Goal: Find specific fact: Find specific fact

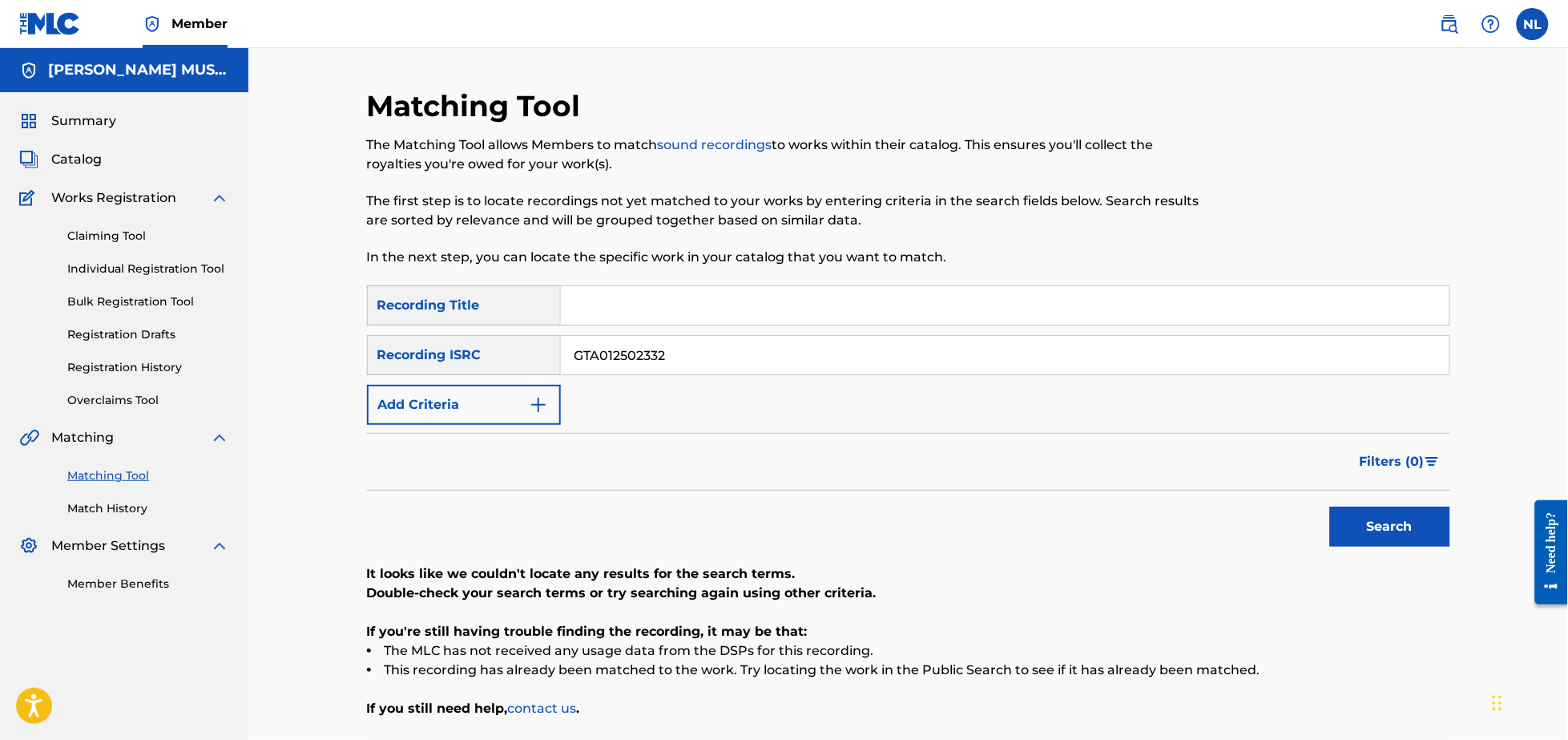
drag, startPoint x: 743, startPoint y: 356, endPoint x: 343, endPoint y: 301, distance: 403.8
click at [343, 301] on div "Matching Tool The Matching Tool allows Members to match sound recordings to wor…" at bounding box center [908, 422] width 1319 height 750
click at [660, 357] on input "Search Form" at bounding box center [1005, 355] width 889 height 38
paste input "QMDA72464217"
type input "QMDA72464217"
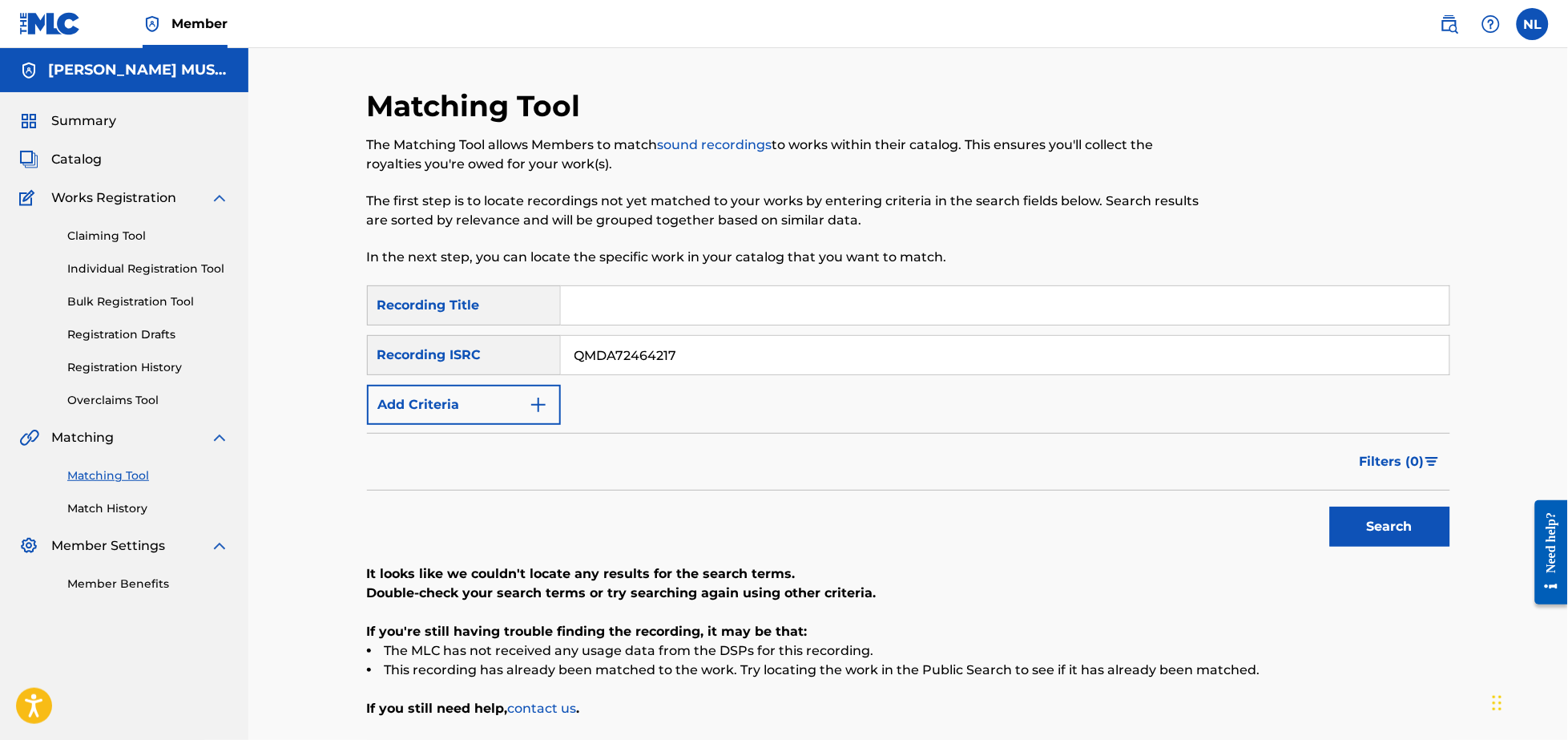
click at [1330, 507] on button "Search" at bounding box center [1390, 527] width 120 height 40
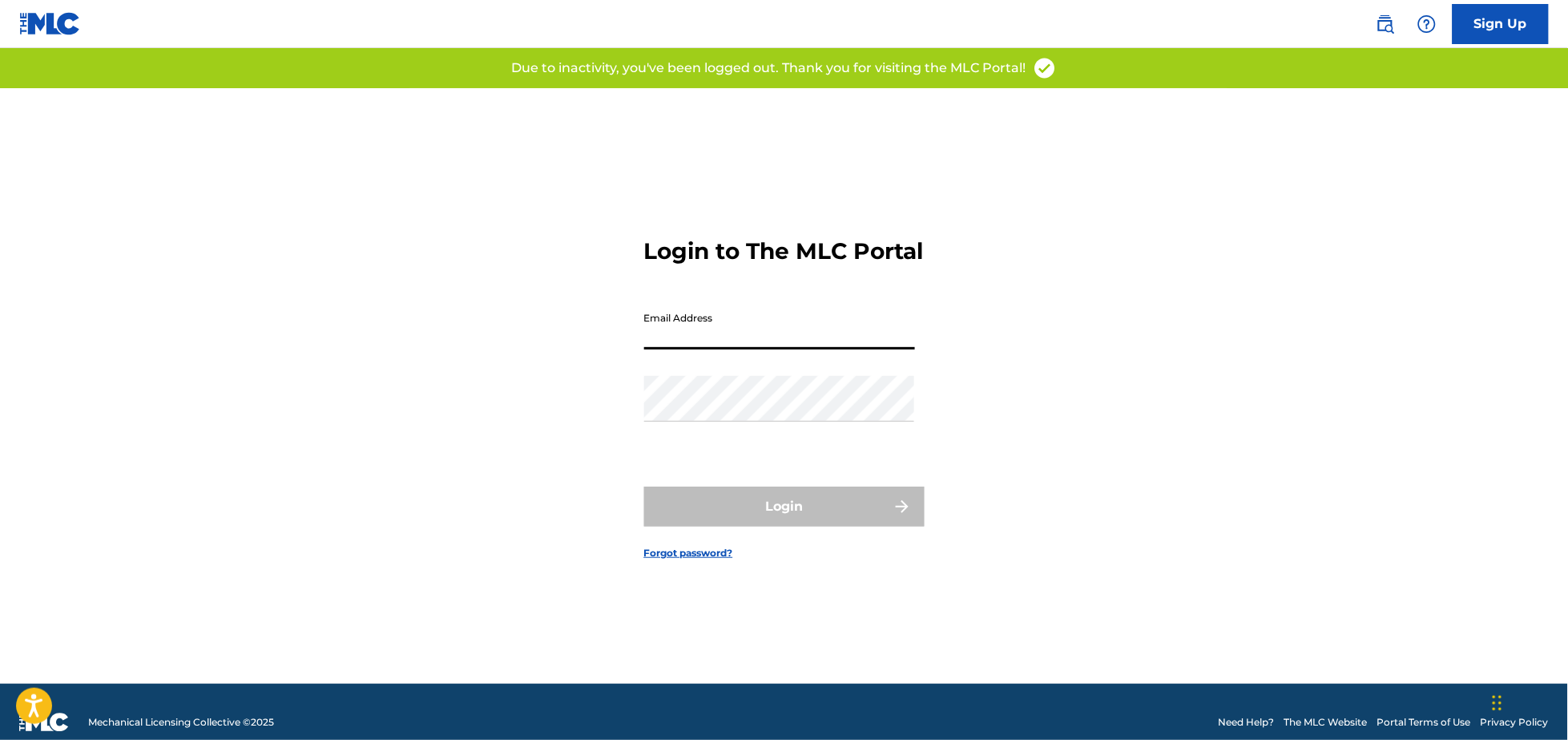
click at [691, 349] on input "Email Address" at bounding box center [779, 326] width 271 height 46
type input "N"
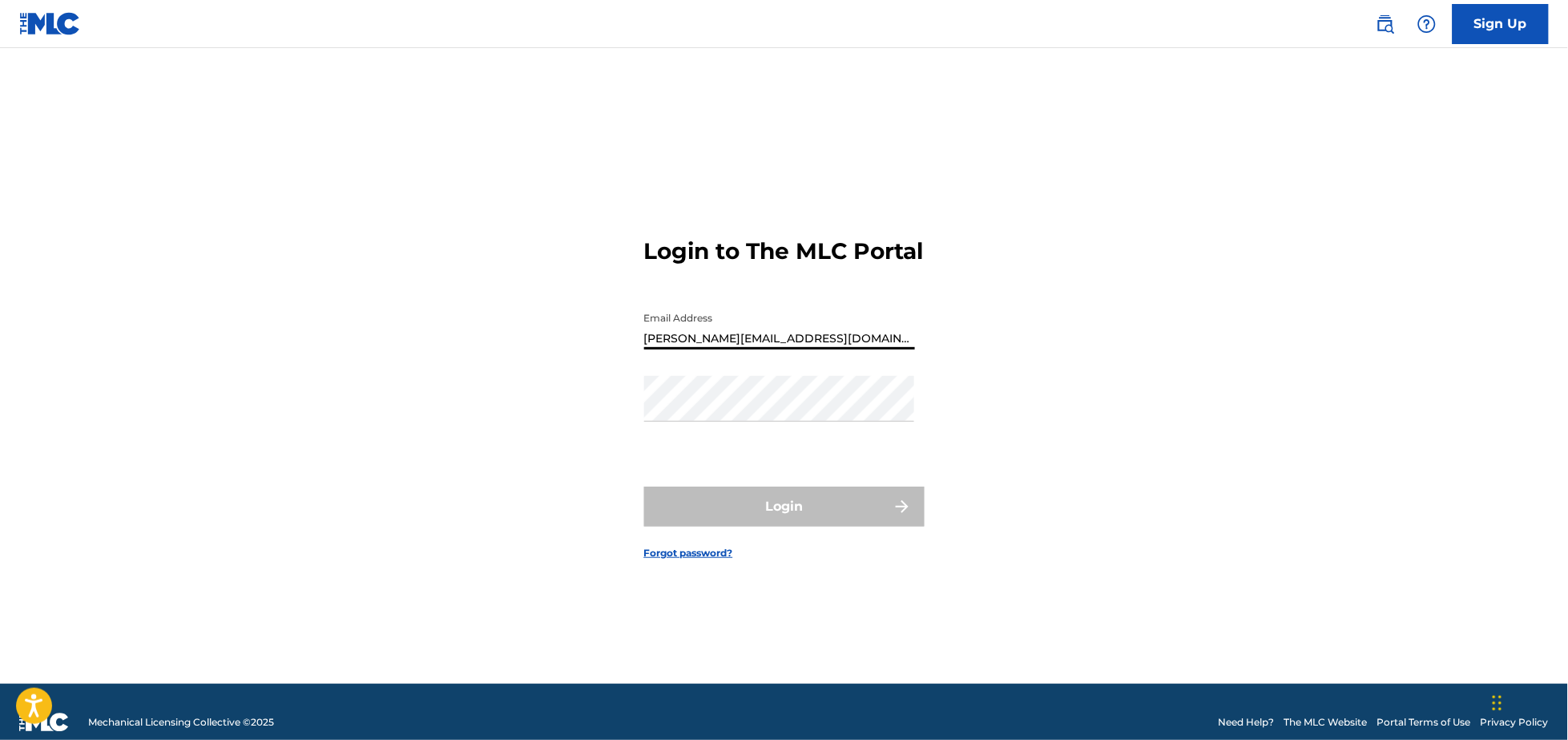
type input "[PERSON_NAME][EMAIL_ADDRESS][DOMAIN_NAME]"
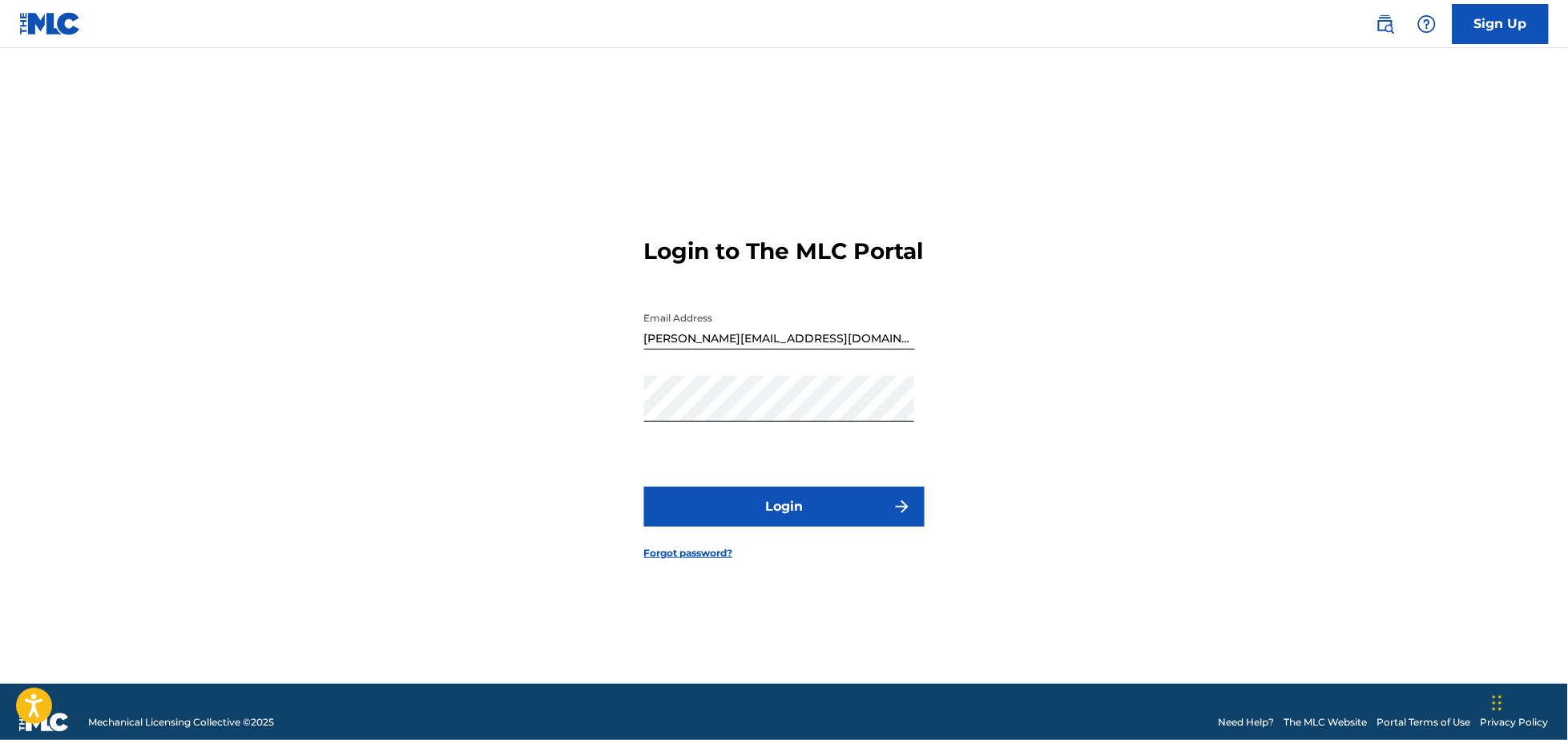
click at [769, 513] on button "Login" at bounding box center [784, 507] width 280 height 40
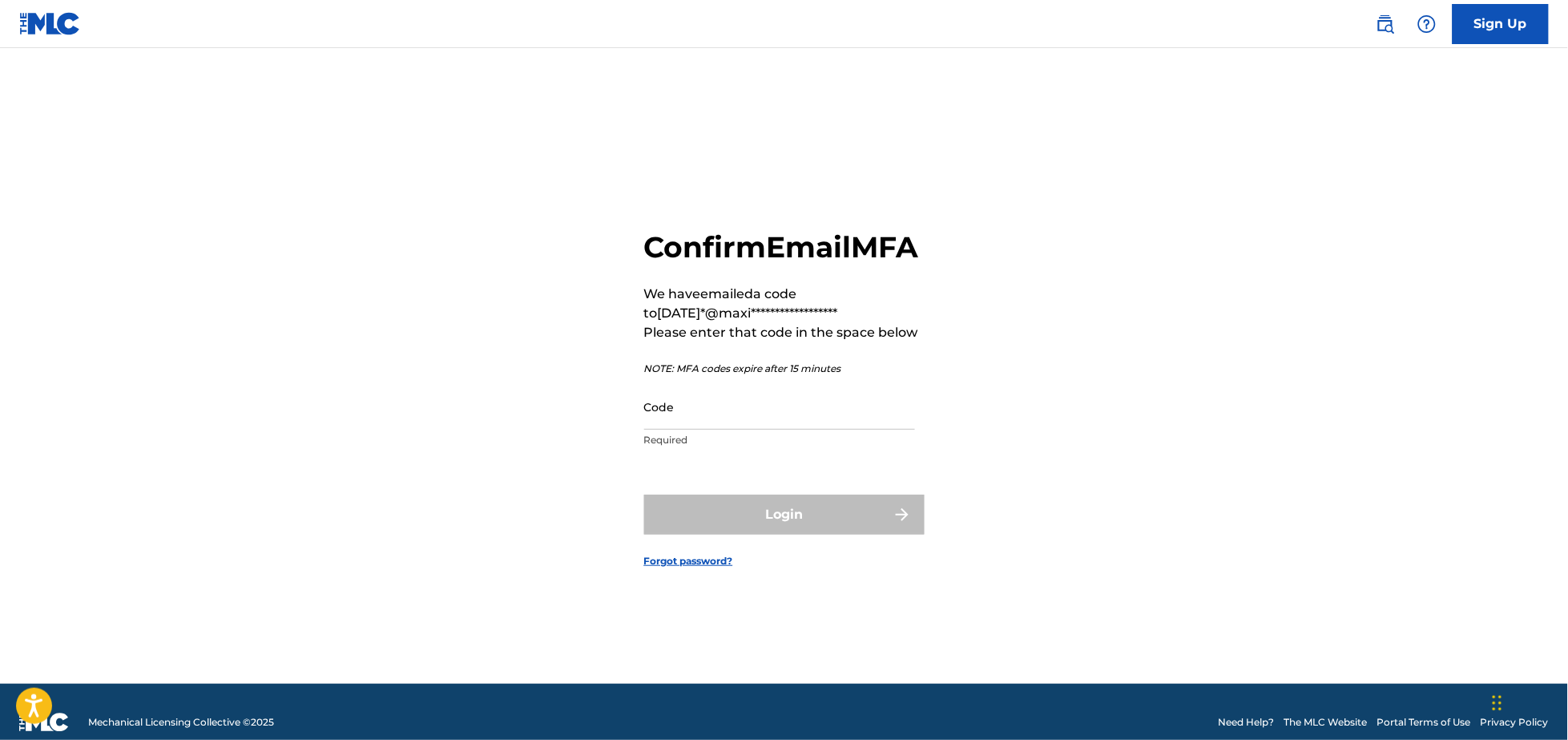
click at [671, 429] on input "Code" at bounding box center [779, 407] width 271 height 46
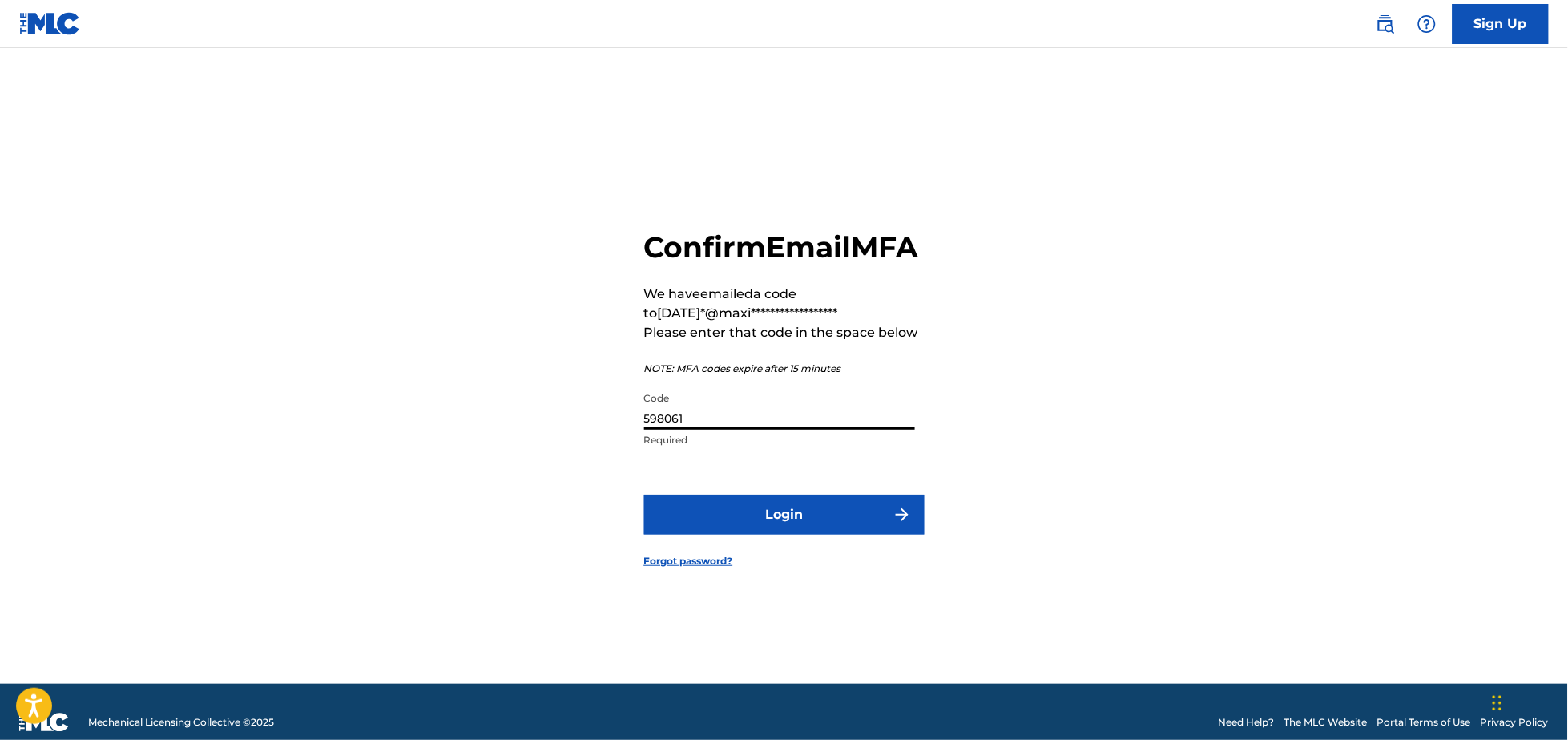
type input "598061"
click at [767, 527] on button "Login" at bounding box center [784, 514] width 280 height 40
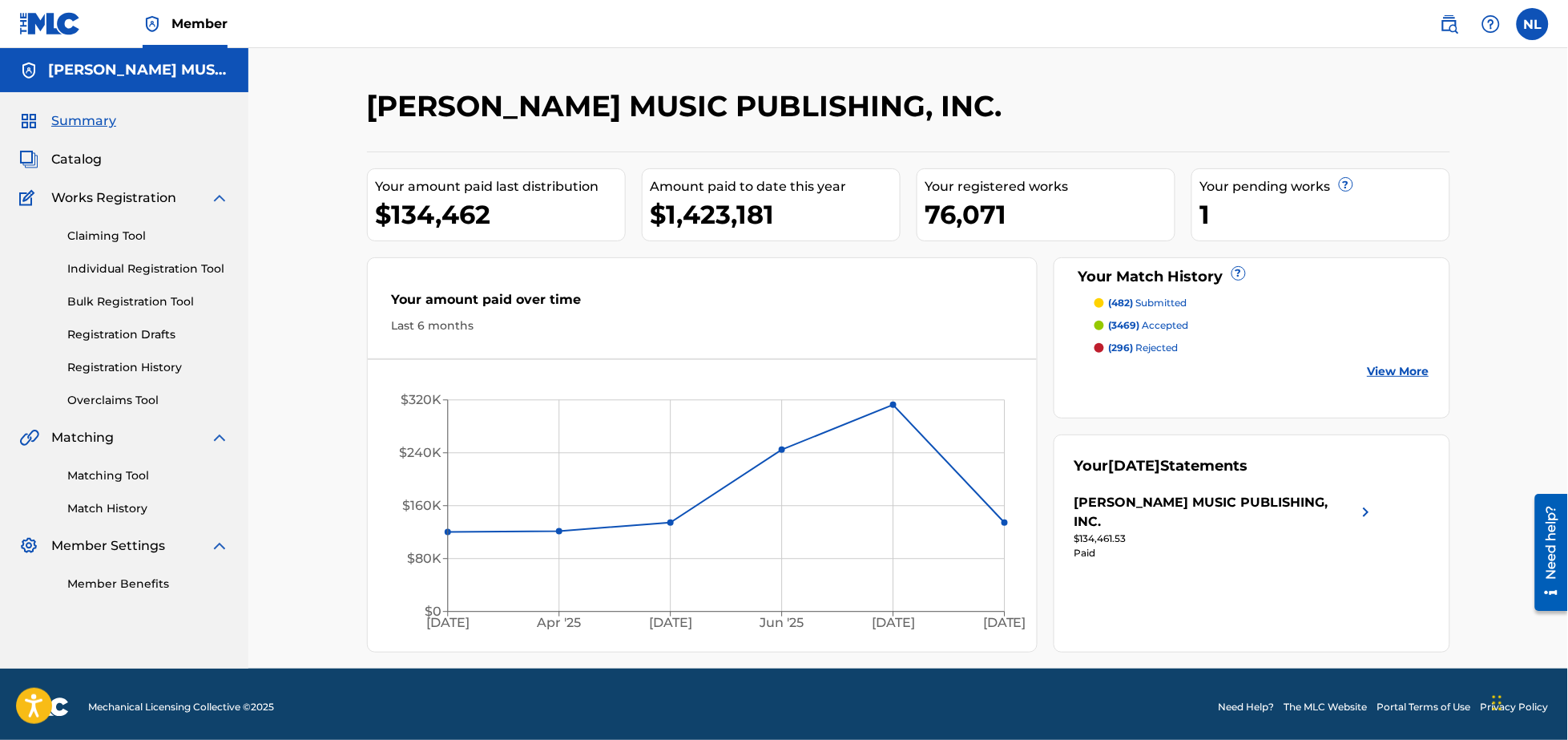
click at [108, 473] on link "Matching Tool" at bounding box center [148, 476] width 162 height 17
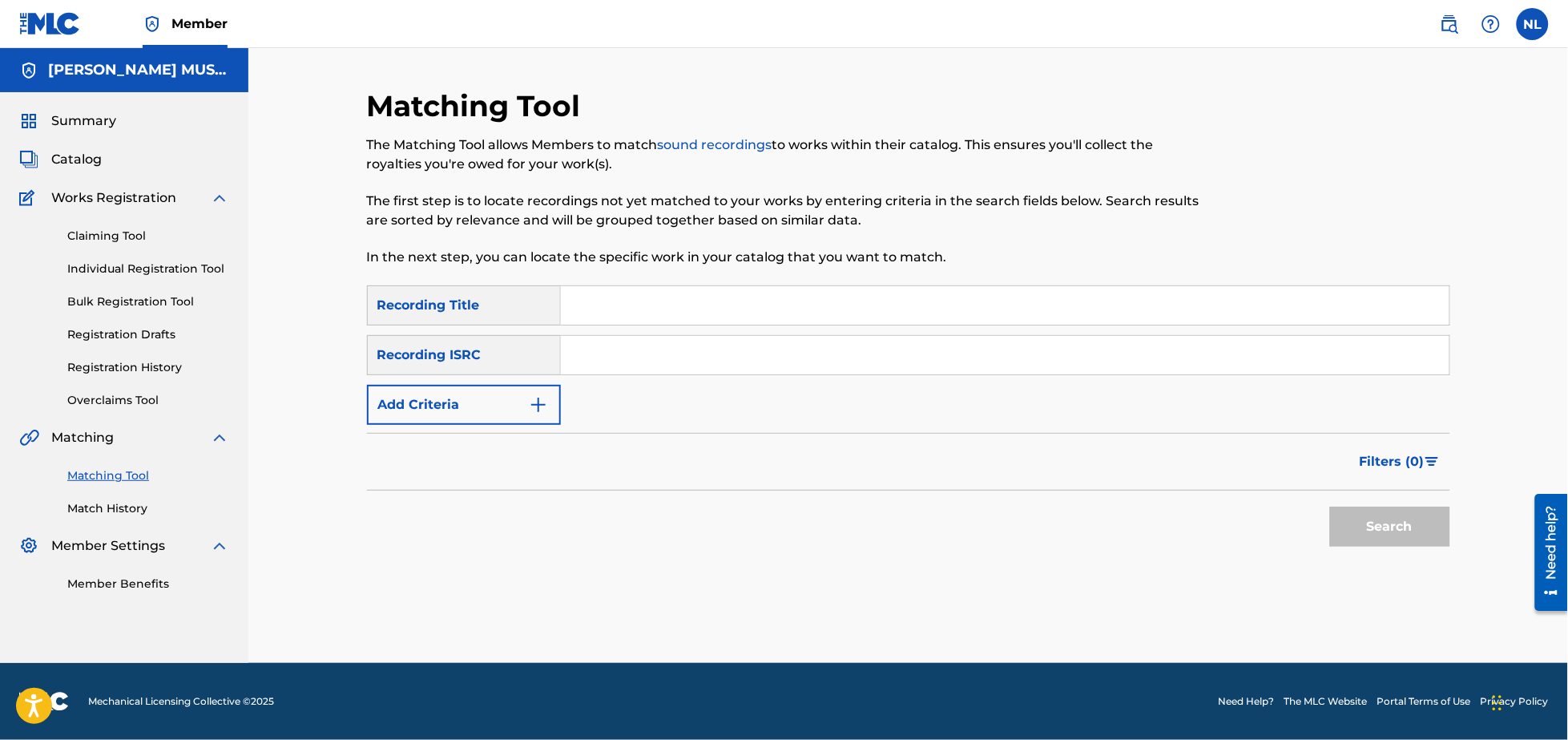
click at [630, 359] on input "Search Form" at bounding box center [1005, 355] width 889 height 38
paste input "QMDA72464217"
click at [1330, 507] on button "Search" at bounding box center [1390, 527] width 120 height 40
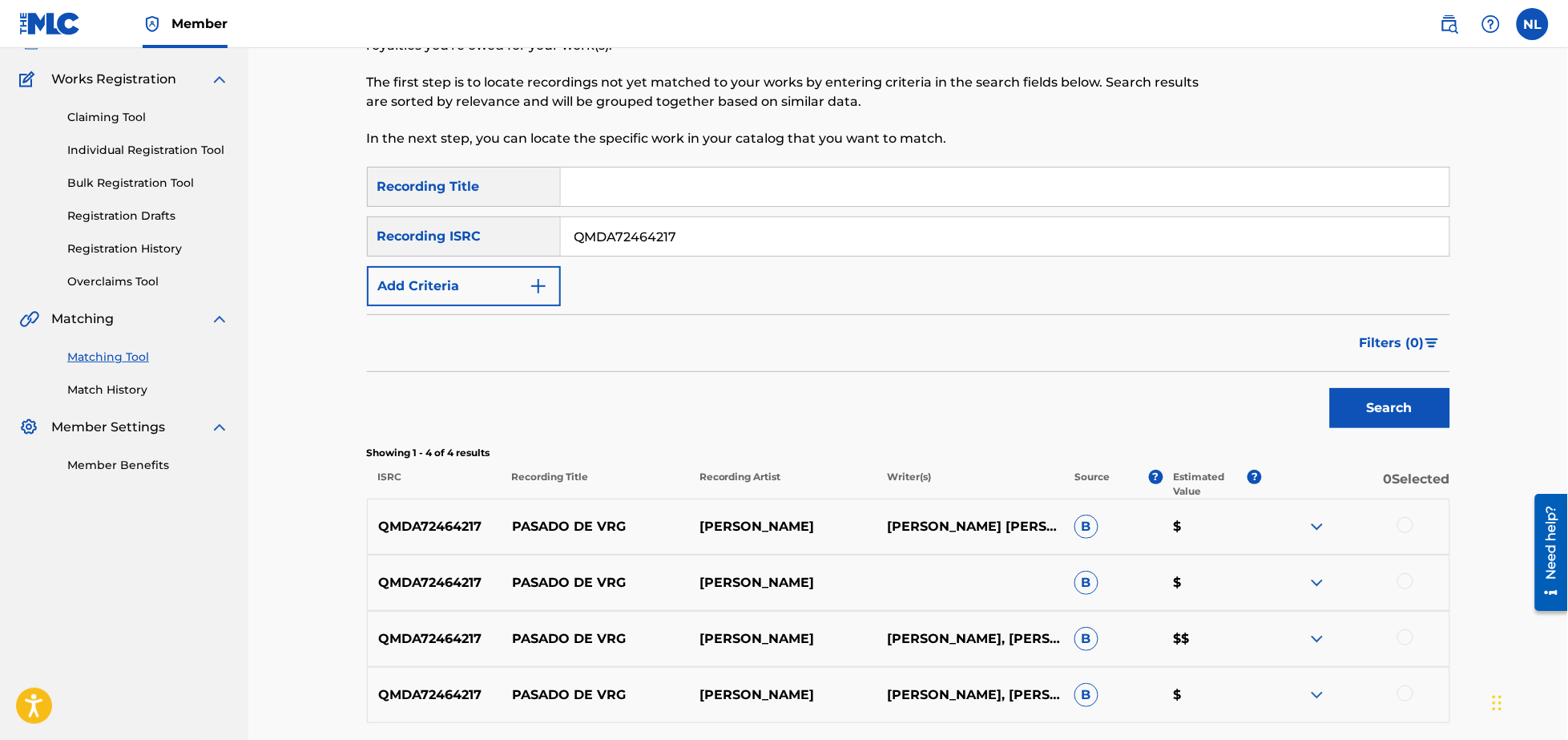
scroll to position [117, 0]
drag, startPoint x: 755, startPoint y: 247, endPoint x: 358, endPoint y: 179, distance: 402.8
click at [358, 179] on div "Matching Tool The Matching Tool allows Members to match sound recordings to wor…" at bounding box center [908, 388] width 1122 height 833
paste input "MXUM72401435"
type input "MXUM72401435"
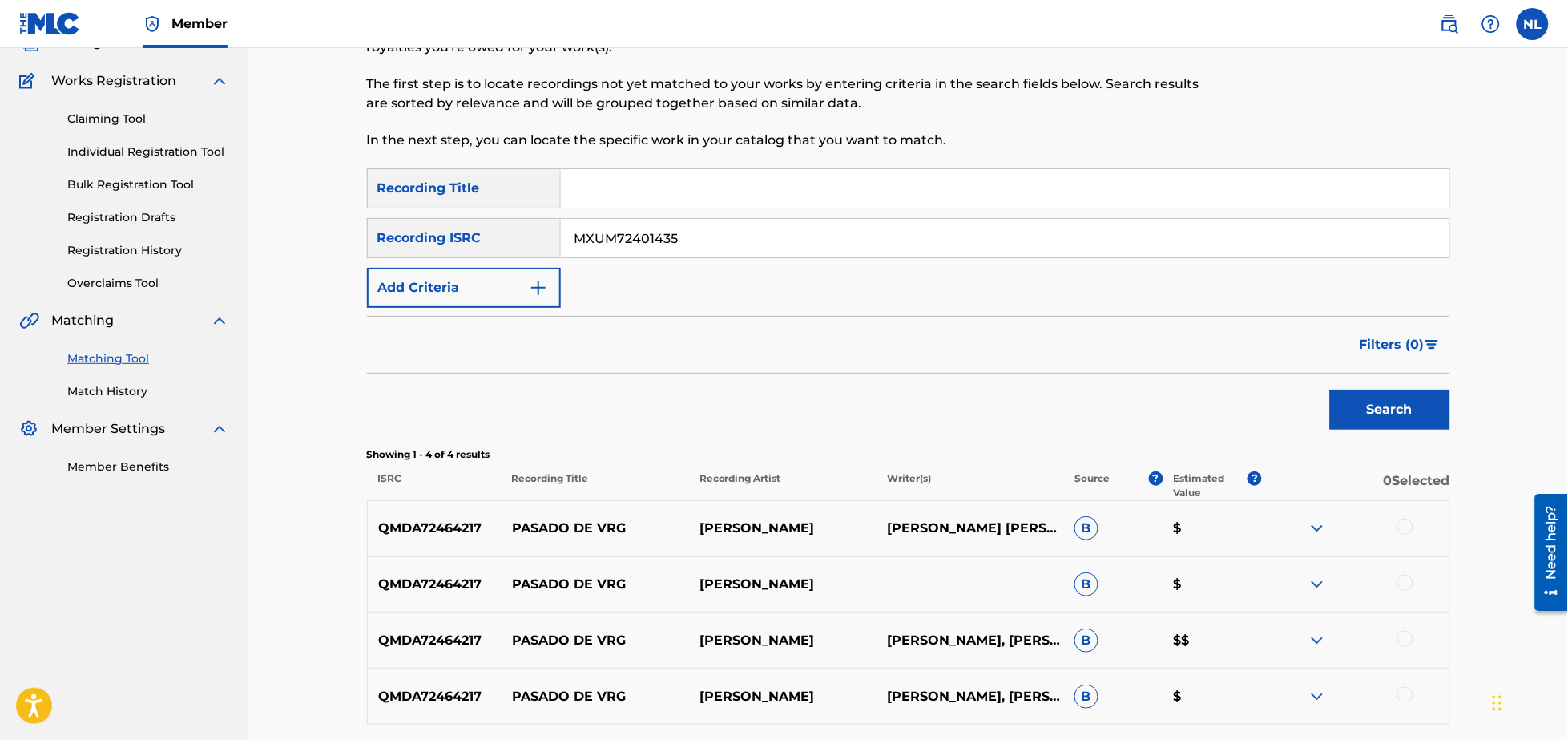
click at [1330, 390] on button "Search" at bounding box center [1390, 410] width 120 height 40
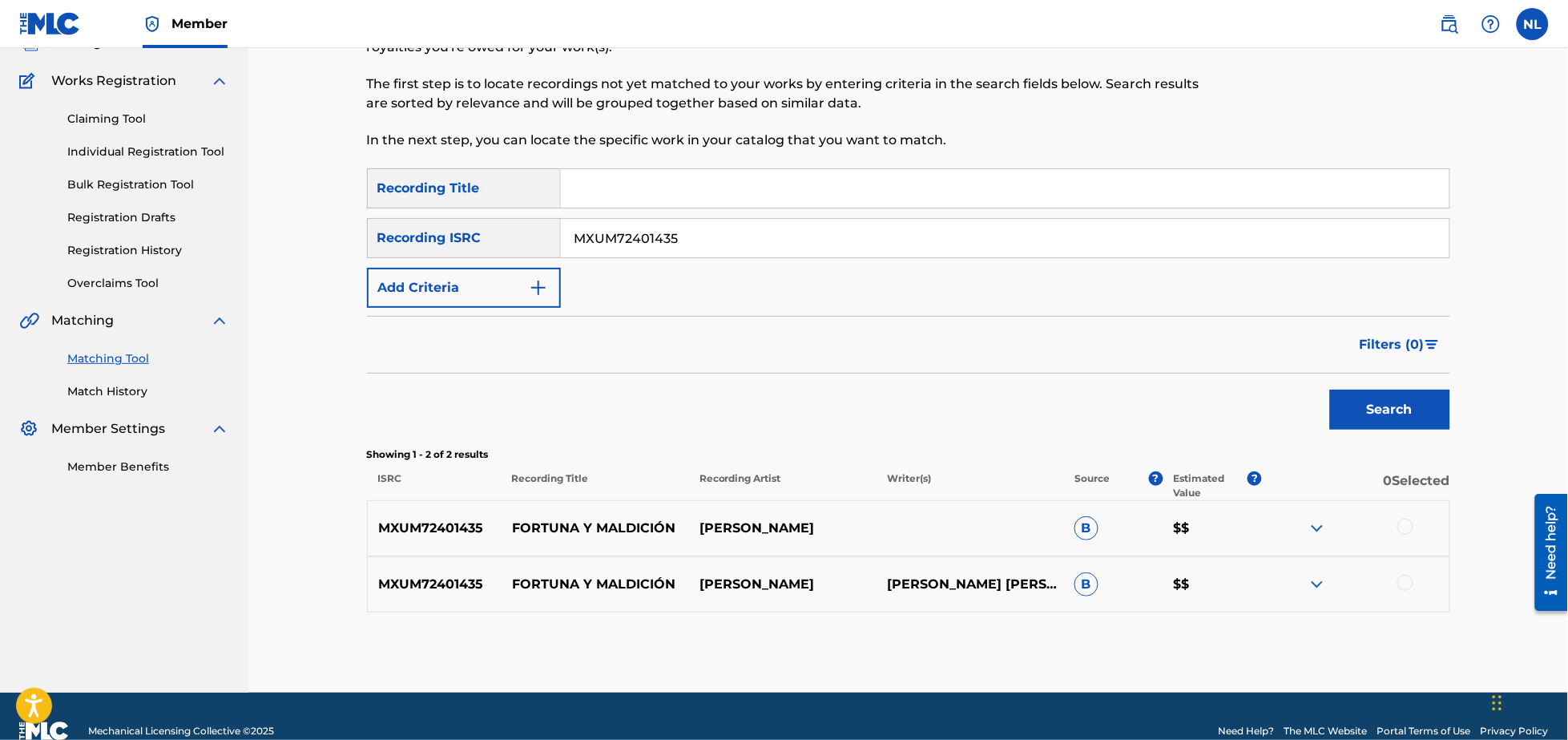
click at [1448, 21] on img at bounding box center [1449, 24] width 19 height 19
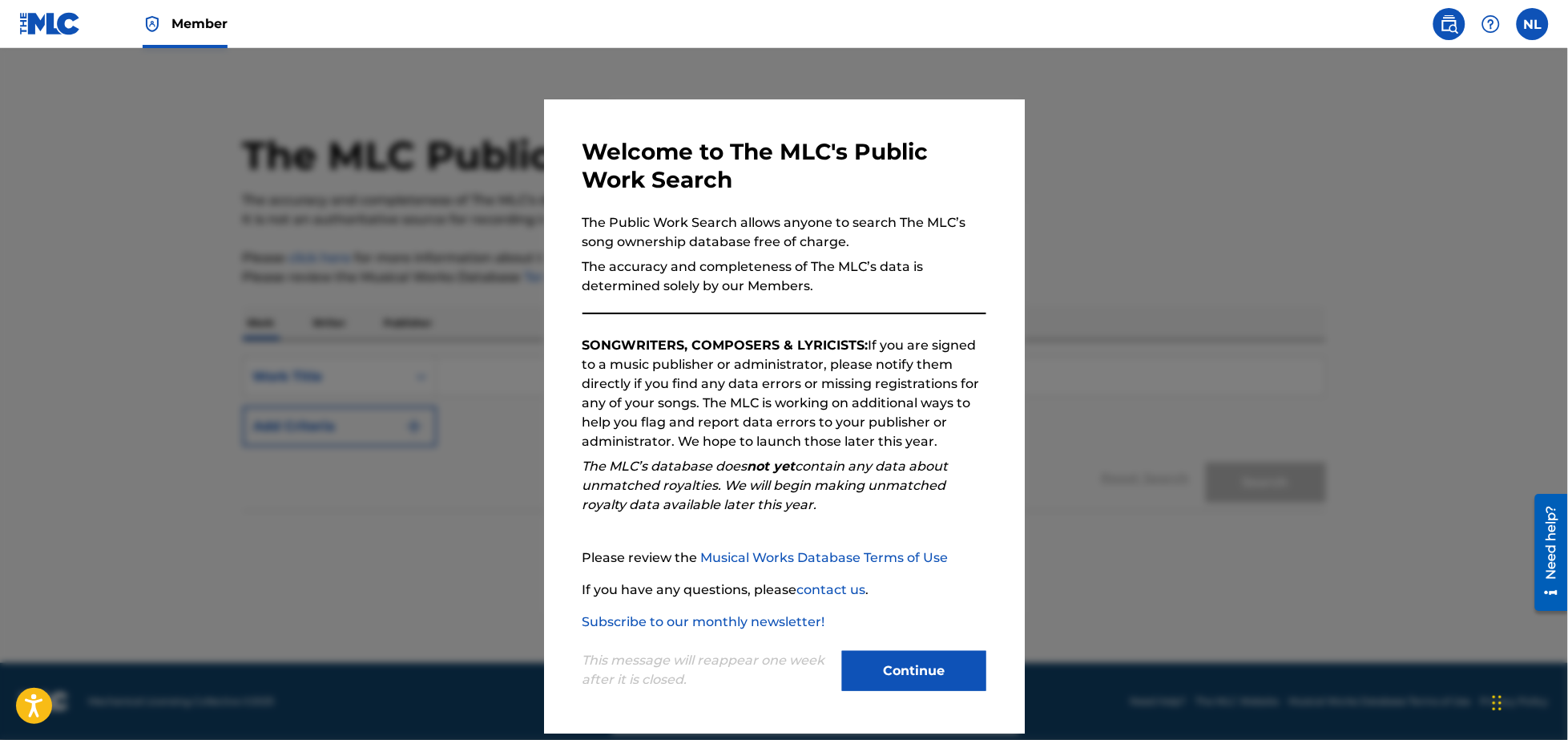
click at [890, 654] on button "Continue" at bounding box center [914, 671] width 144 height 40
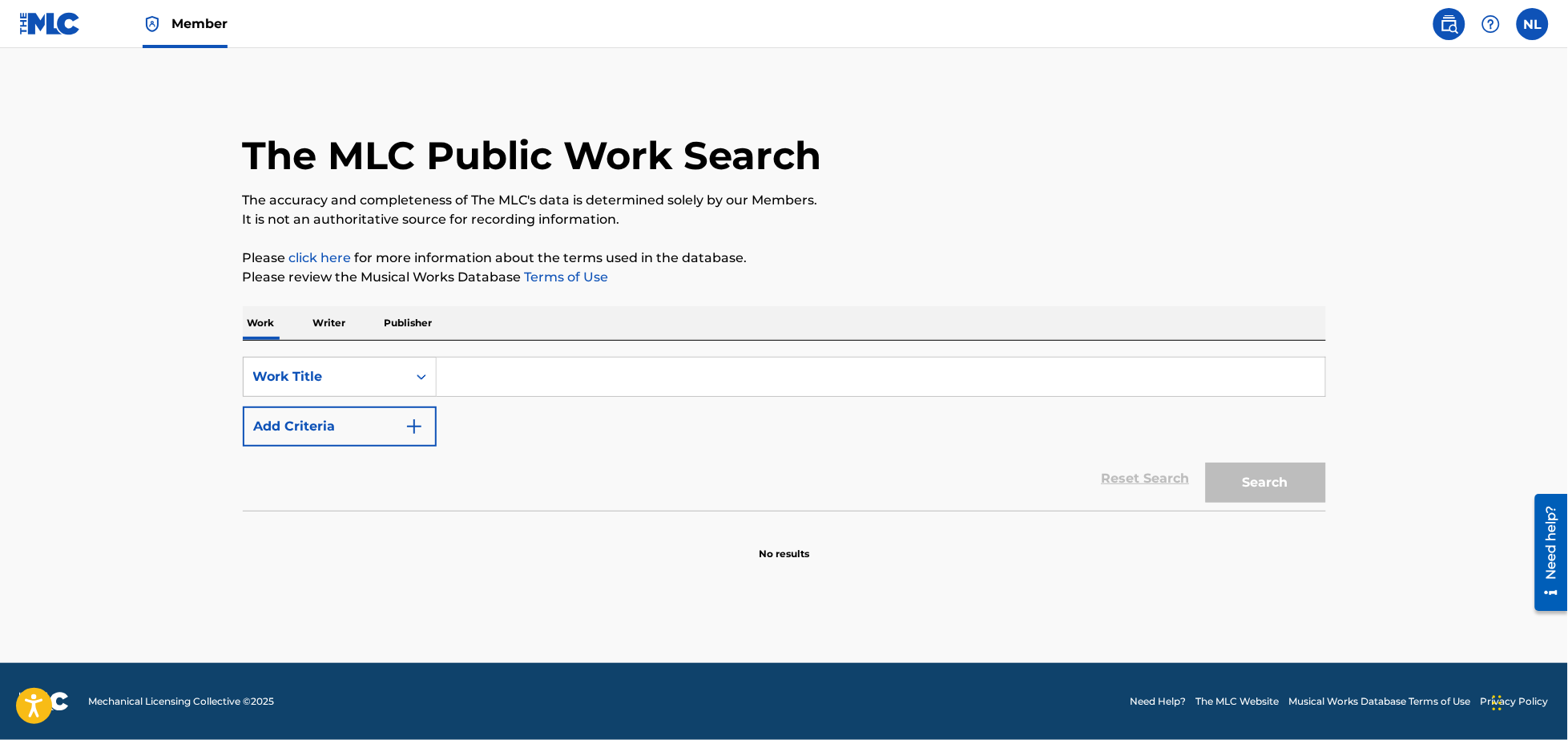
click at [515, 375] on input "Search Form" at bounding box center [881, 376] width 889 height 38
type input "fortuna y maldicion"
click at [407, 425] on img "Search Form" at bounding box center [415, 426] width 19 height 19
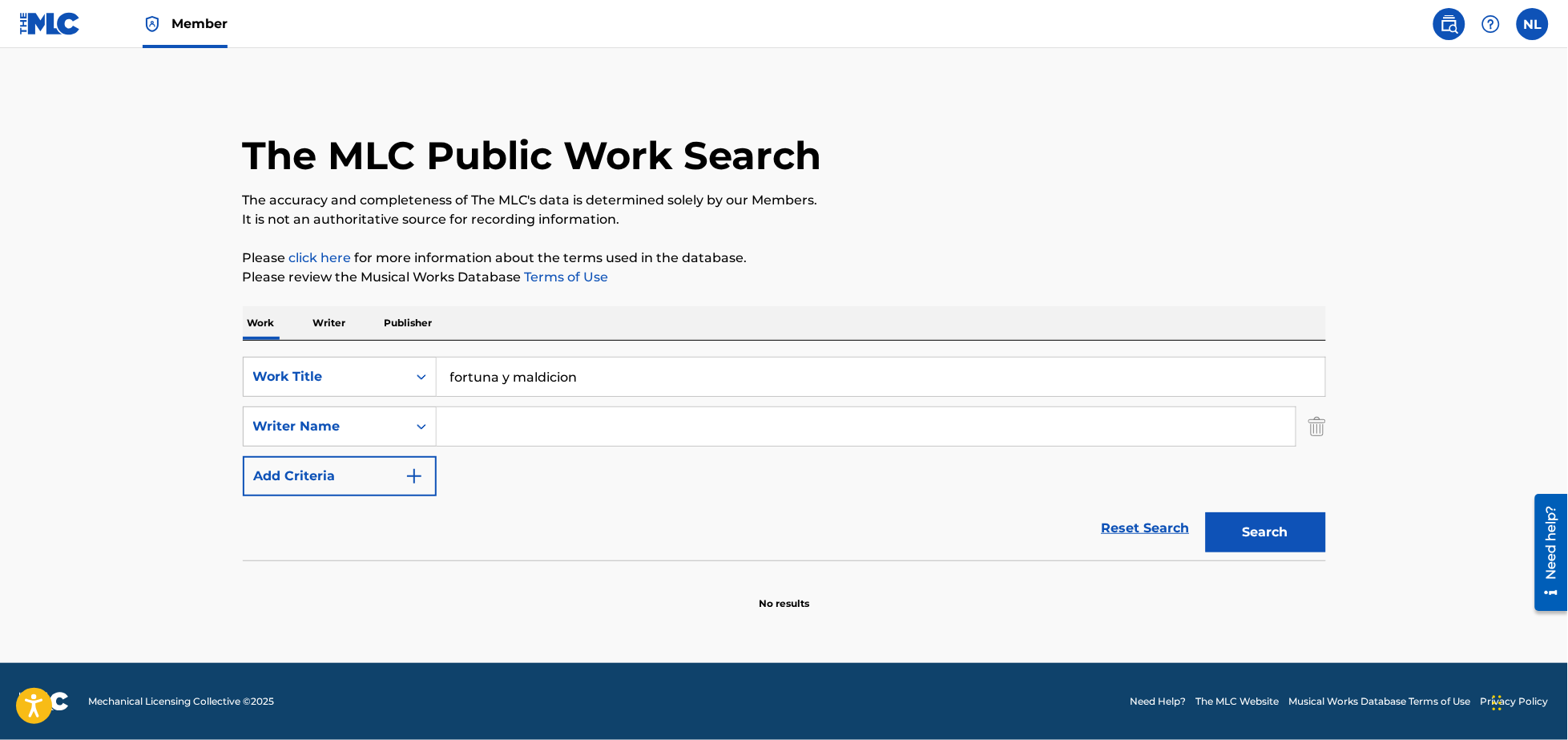
click at [511, 429] on input "Search Form" at bounding box center [866, 426] width 859 height 38
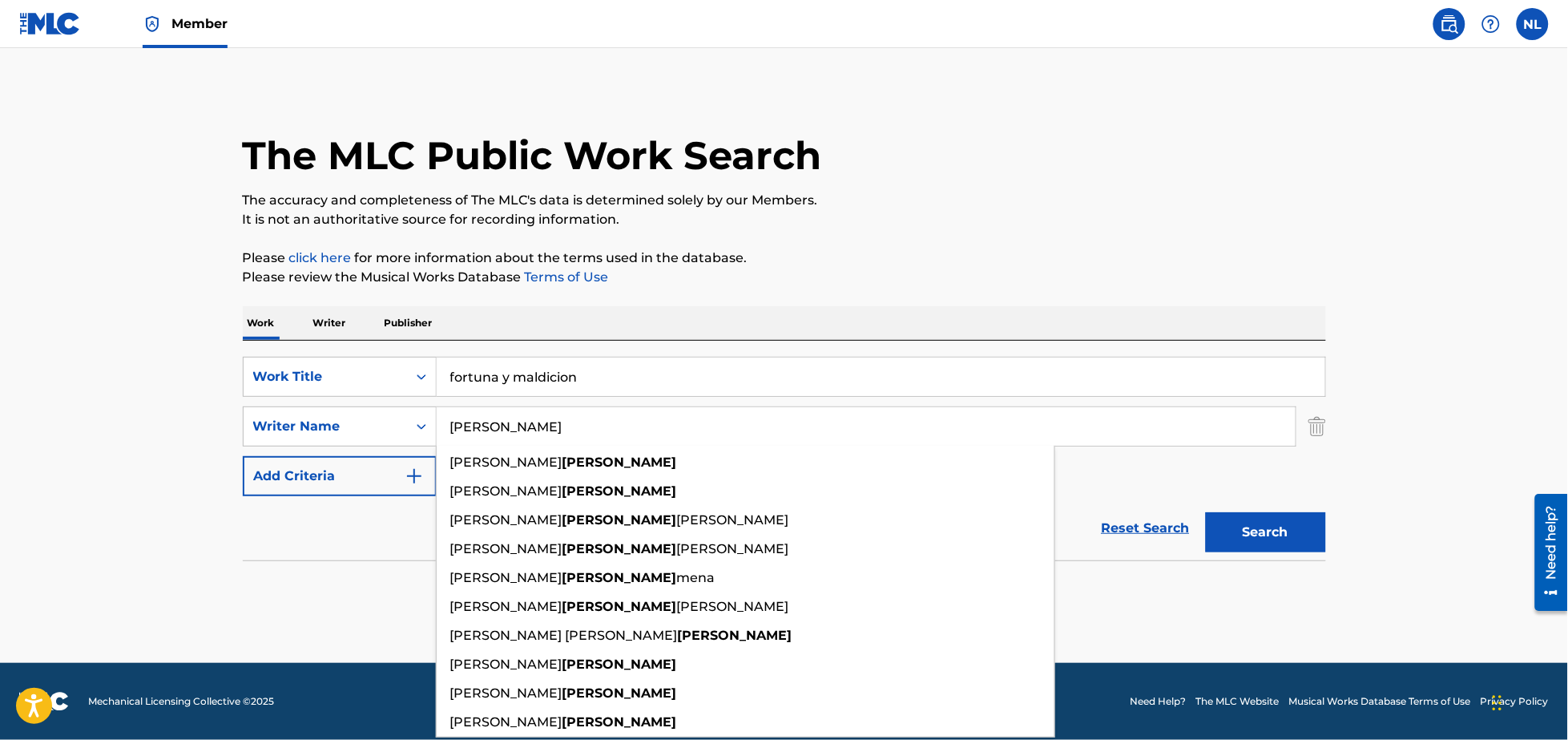
click at [1205, 512] on button "Search" at bounding box center [1265, 532] width 120 height 40
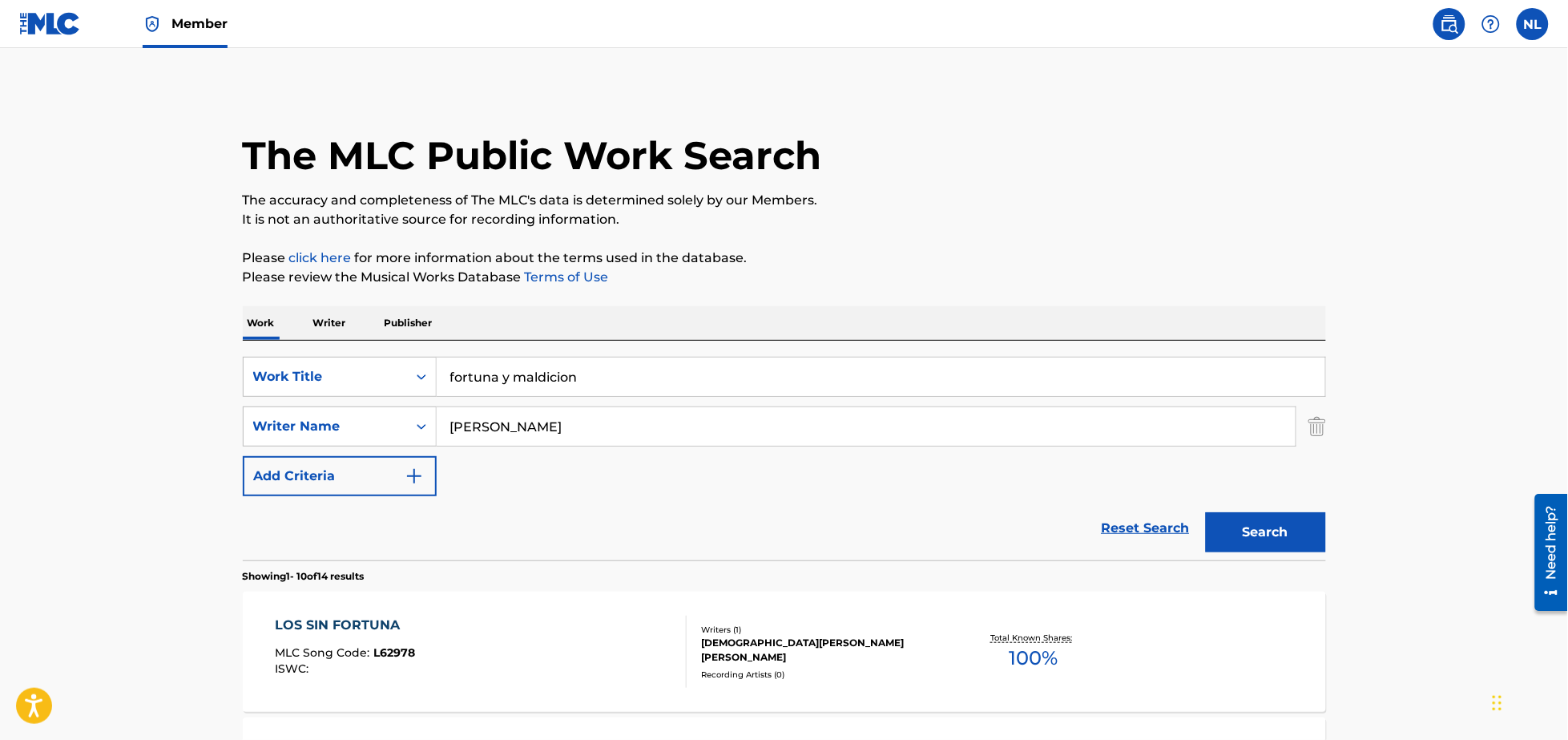
click at [447, 425] on input "badillo" at bounding box center [866, 426] width 859 height 38
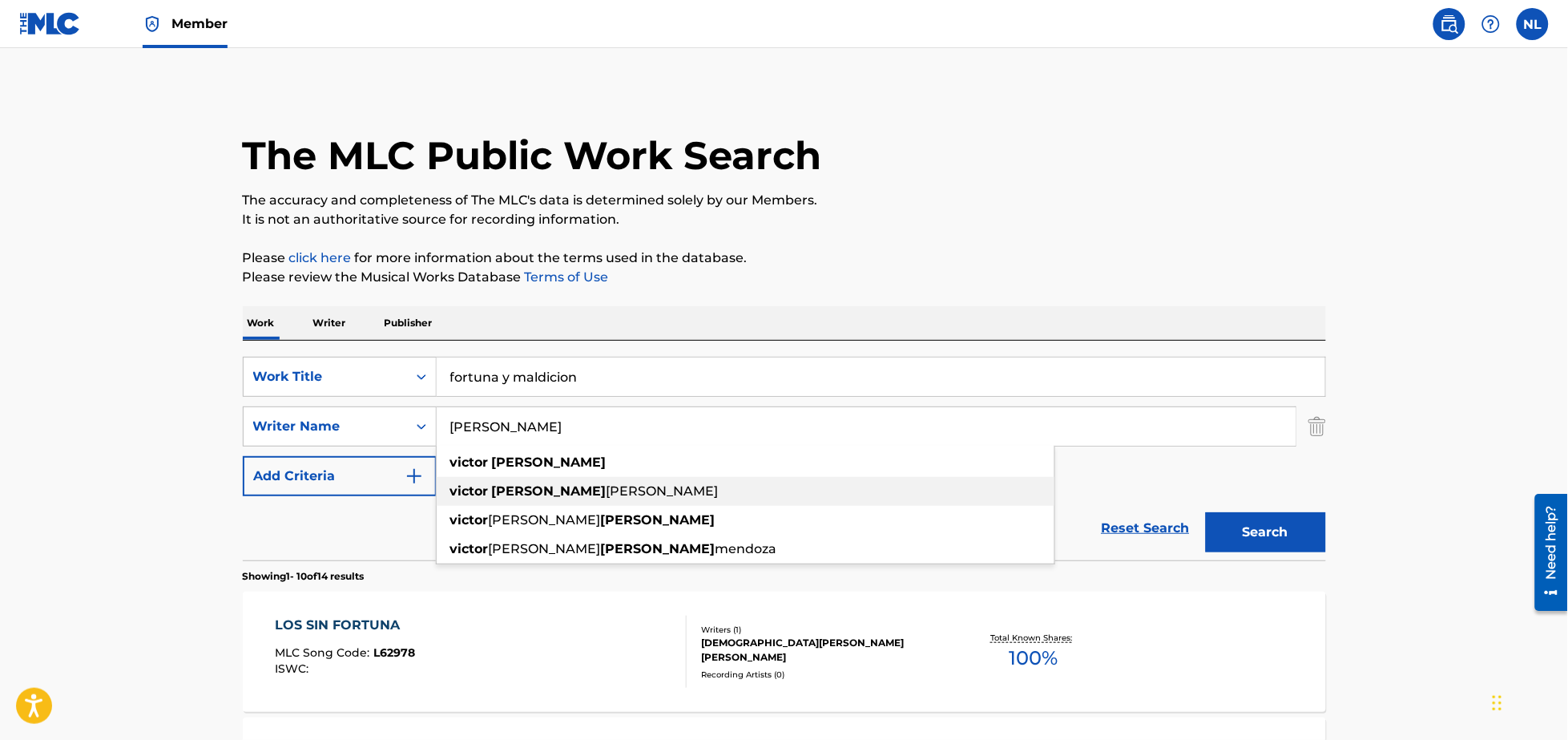
click at [494, 481] on div "victor badillo ensenat" at bounding box center [746, 491] width 618 height 29
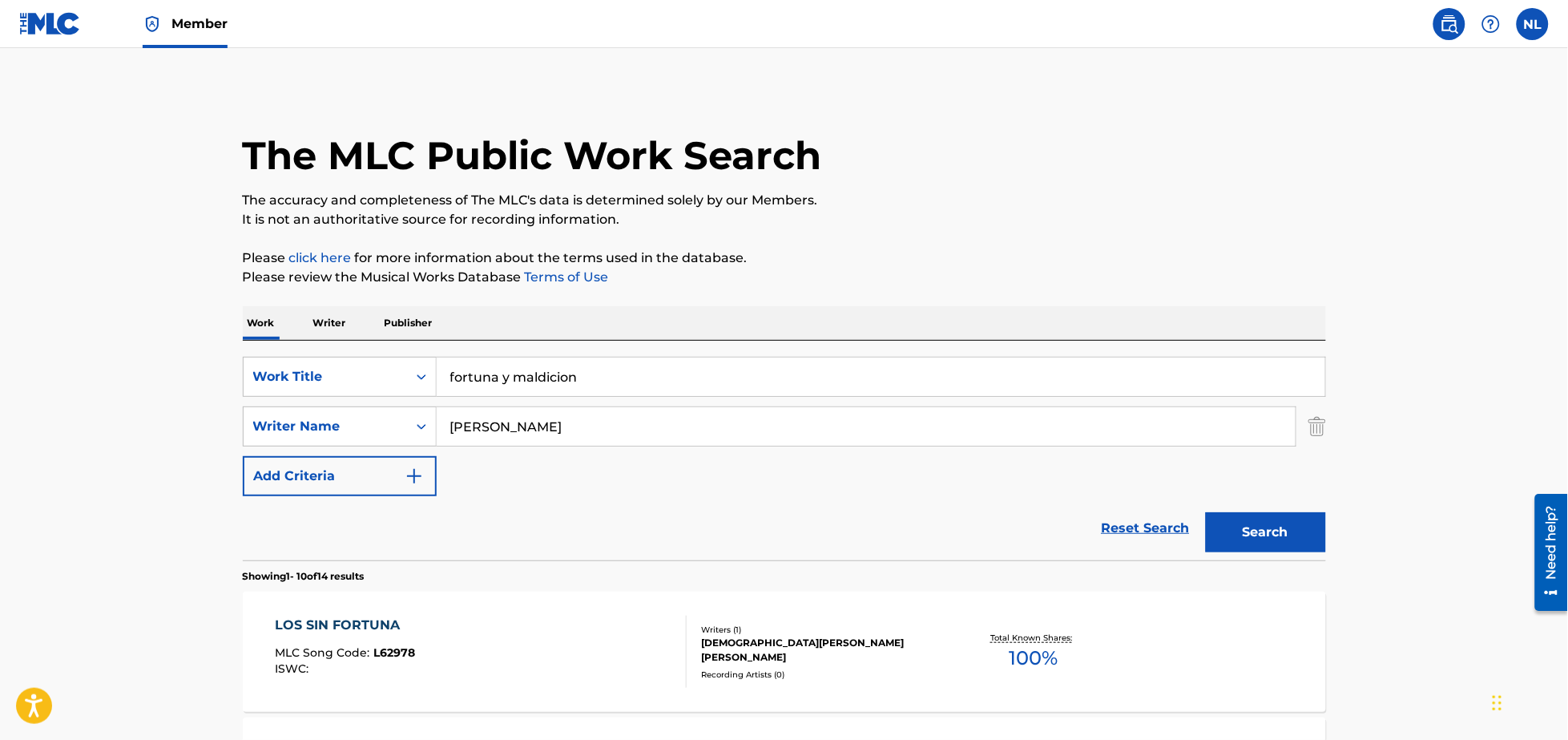
drag, startPoint x: 612, startPoint y: 430, endPoint x: 536, endPoint y: 440, distance: 76.7
click at [536, 440] on input "victor badillo ensenat" at bounding box center [866, 426] width 859 height 38
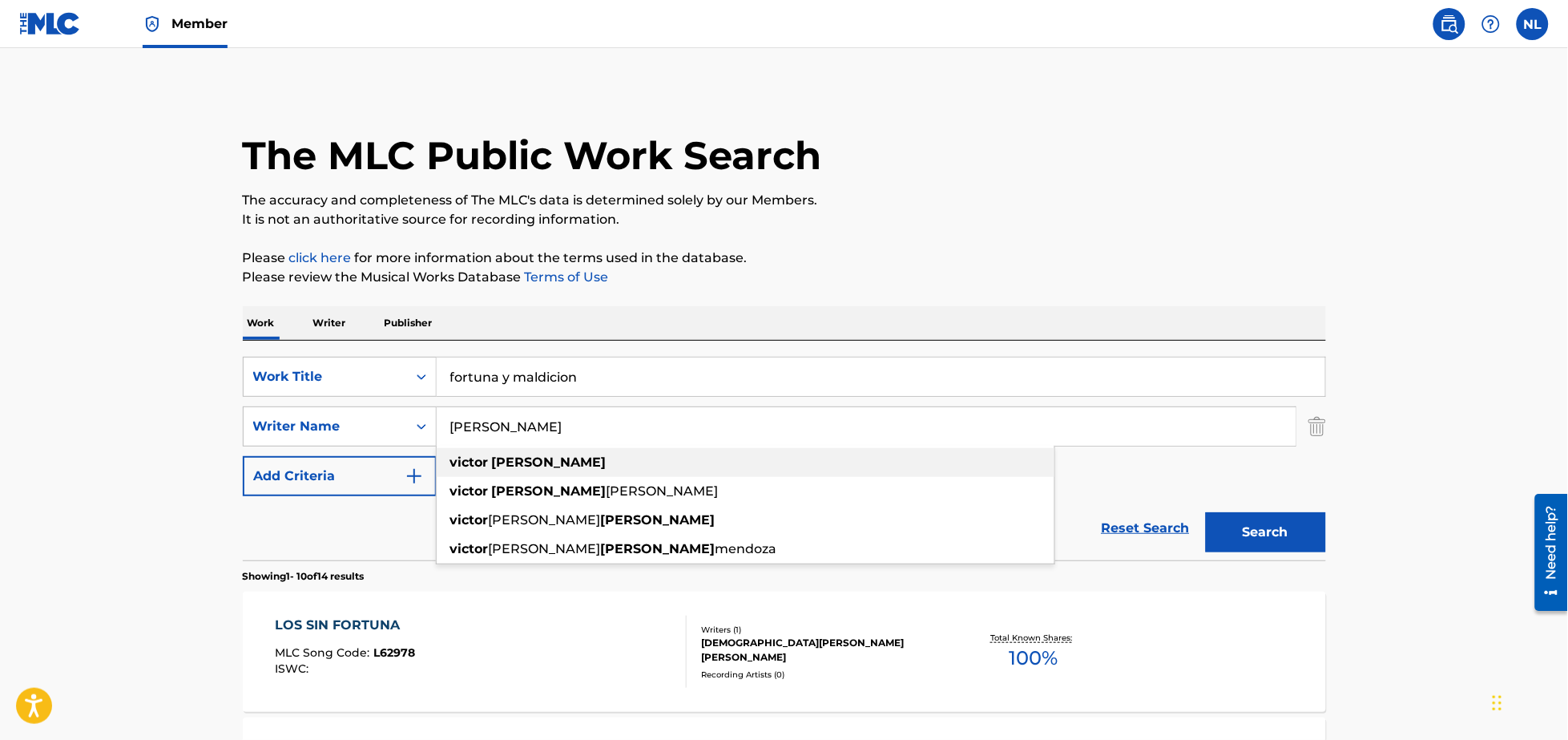
click at [508, 466] on strong "badillo" at bounding box center [549, 462] width 114 height 15
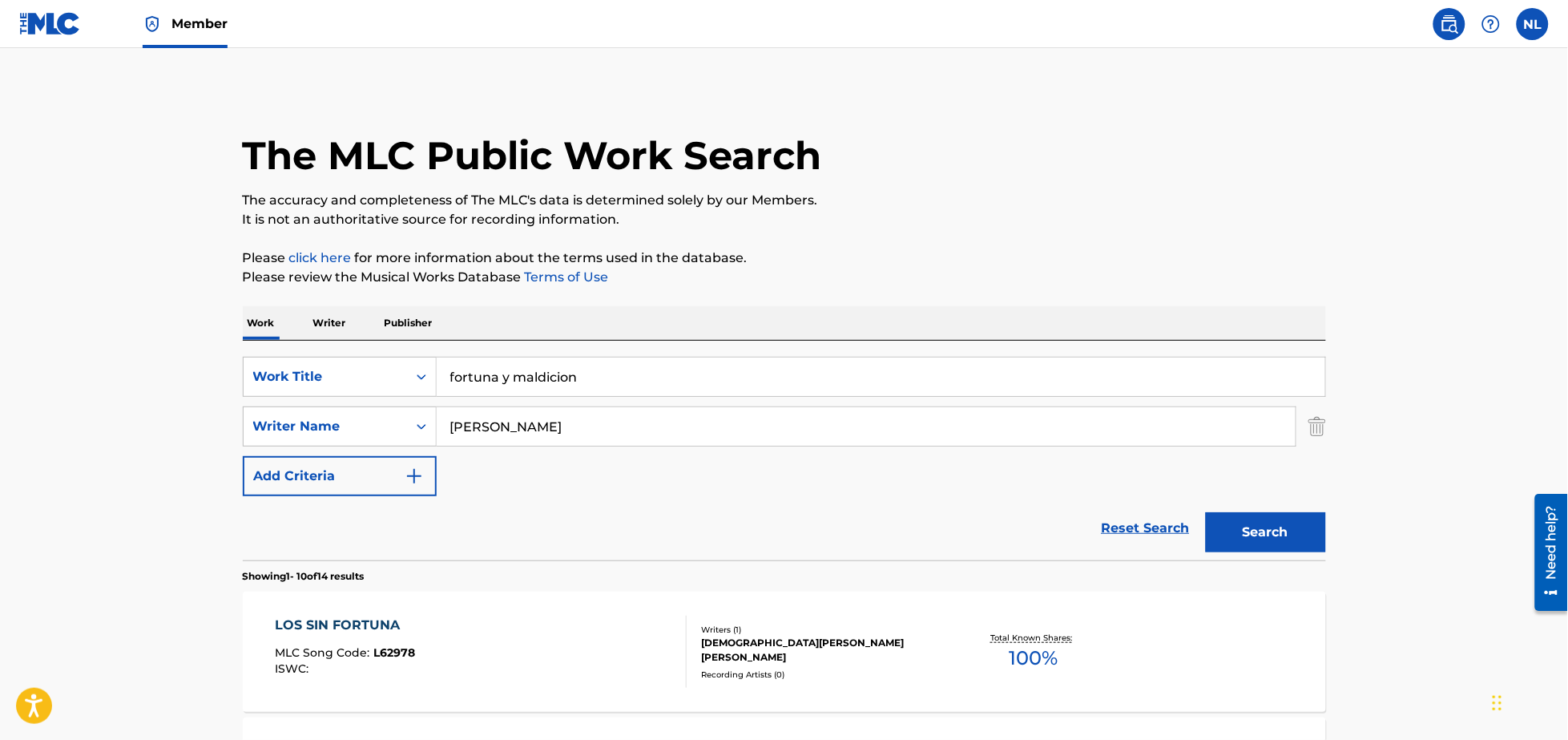
click at [1205, 512] on button "Search" at bounding box center [1265, 532] width 120 height 40
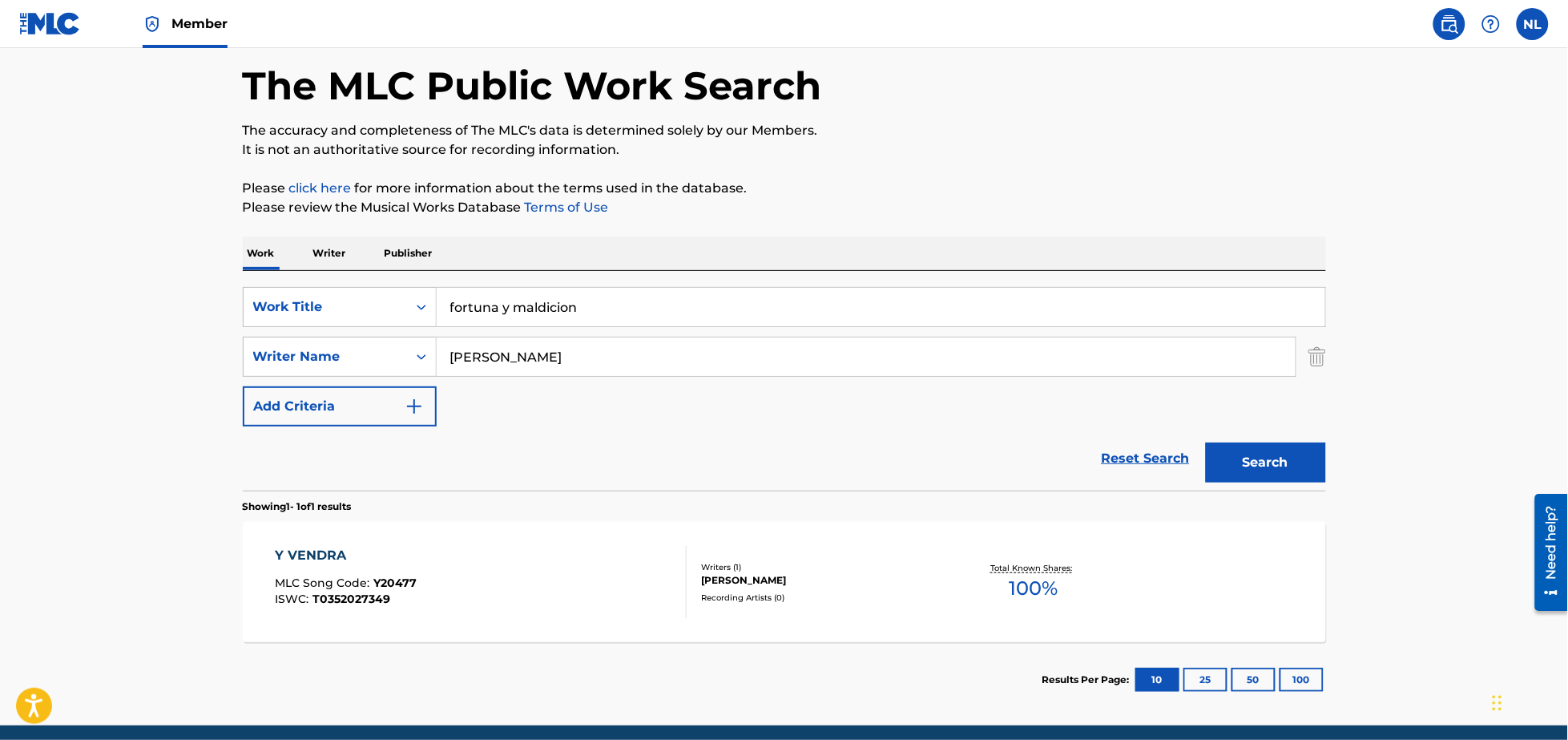
scroll to position [65, 0]
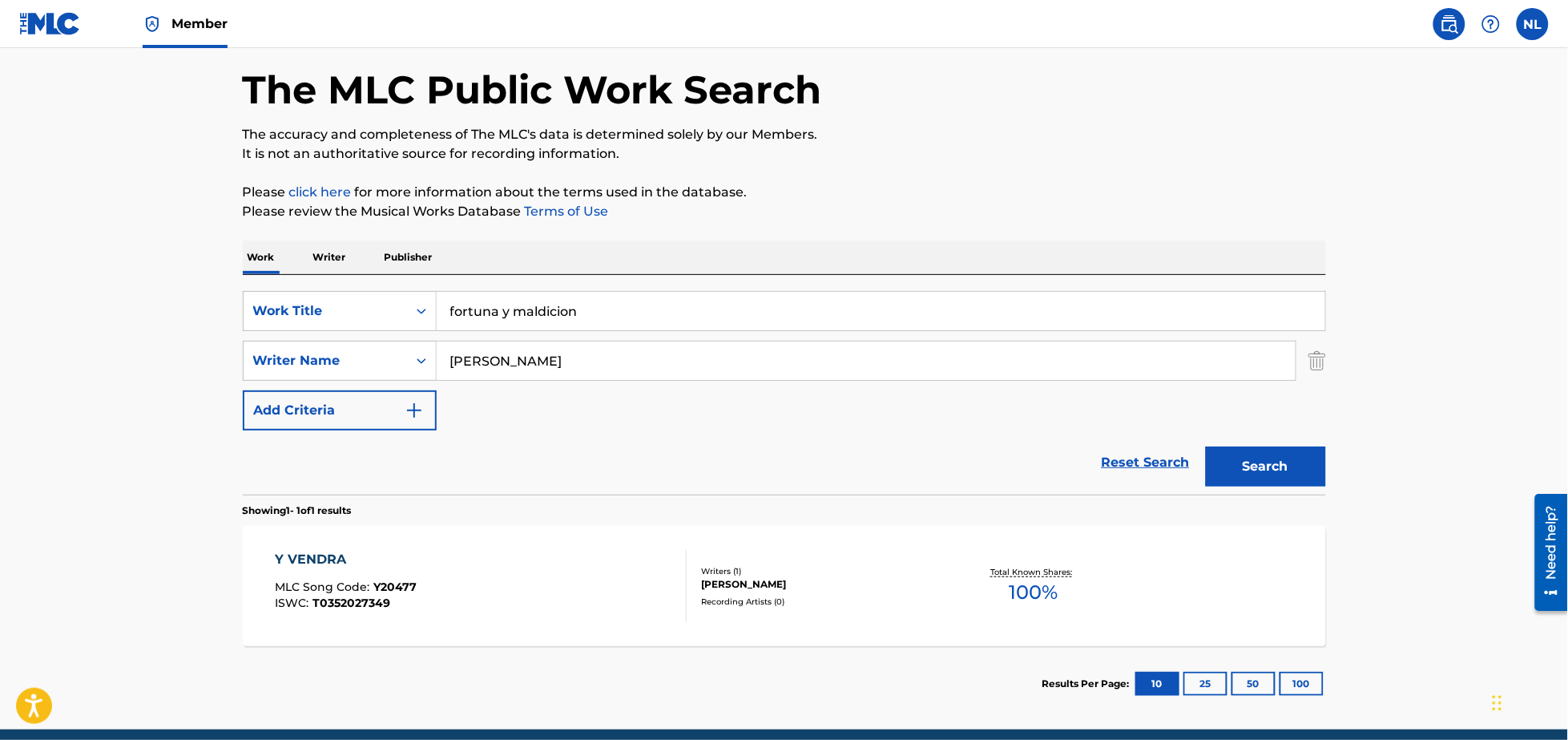
click at [575, 355] on input "victor badillo" at bounding box center [866, 361] width 859 height 38
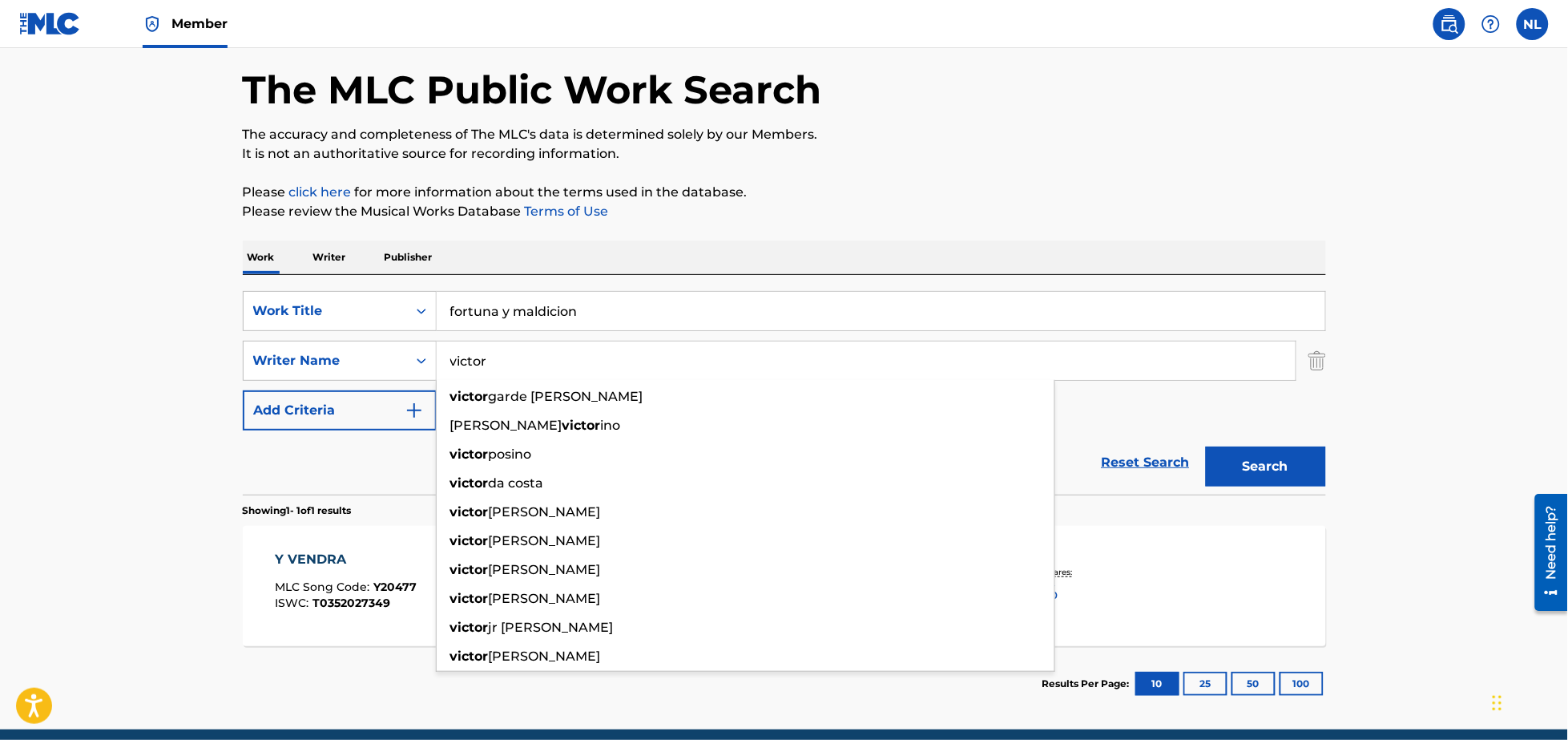
type input "victor"
click at [1205, 446] on button "Search" at bounding box center [1265, 466] width 120 height 40
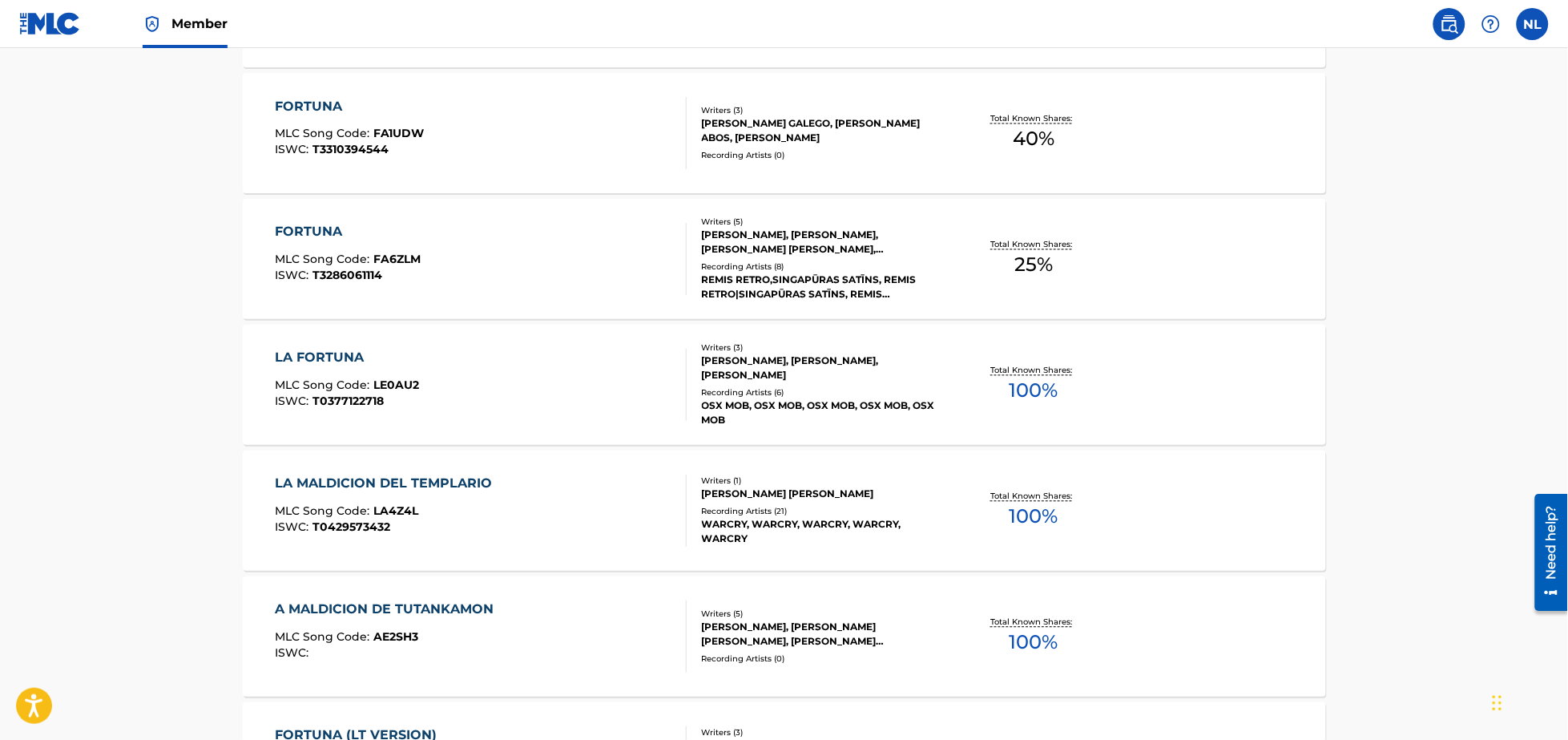
scroll to position [0, 0]
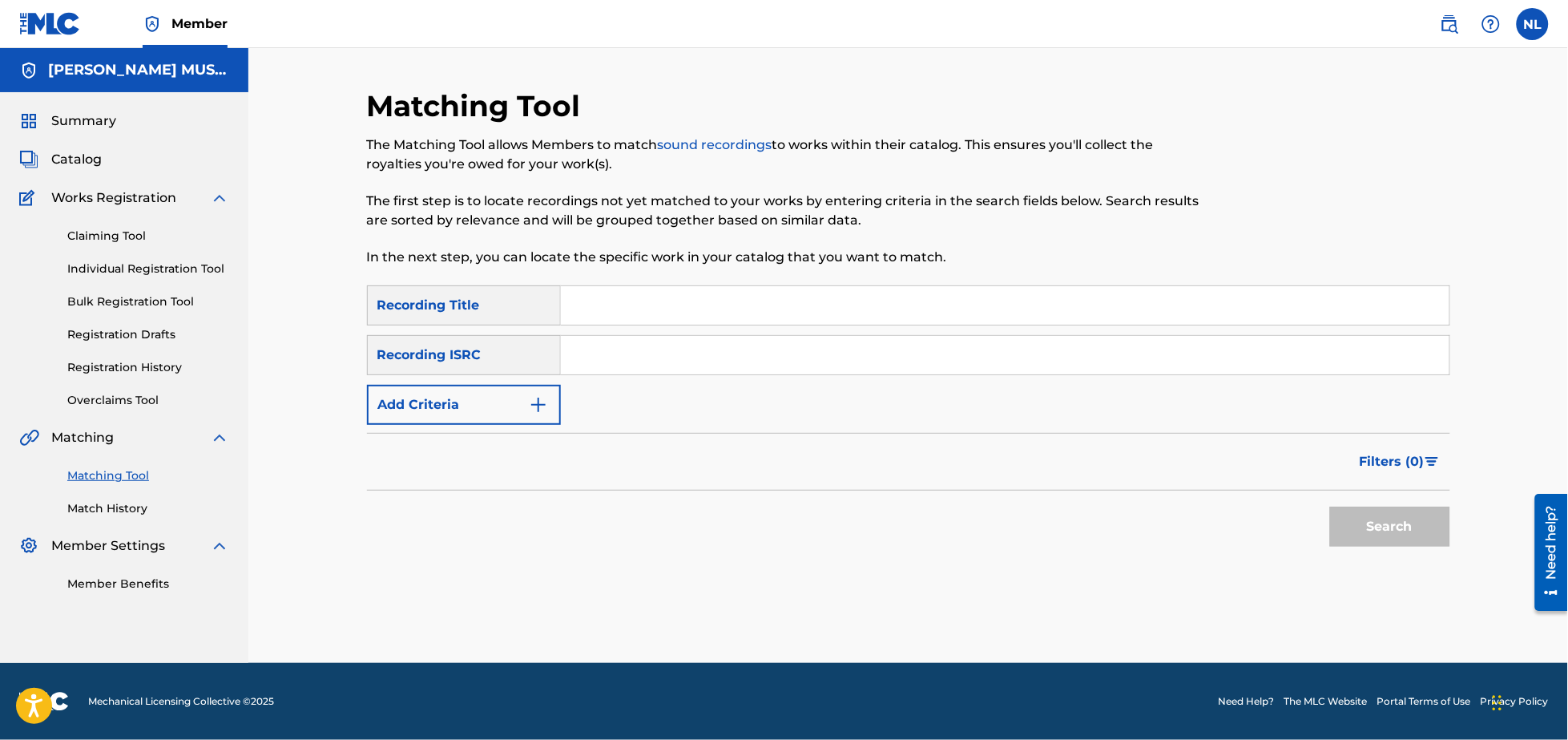
click at [627, 361] on input "Search Form" at bounding box center [1005, 355] width 889 height 38
paste input "MXUM72301970"
click at [1330, 507] on button "Search" at bounding box center [1390, 527] width 120 height 40
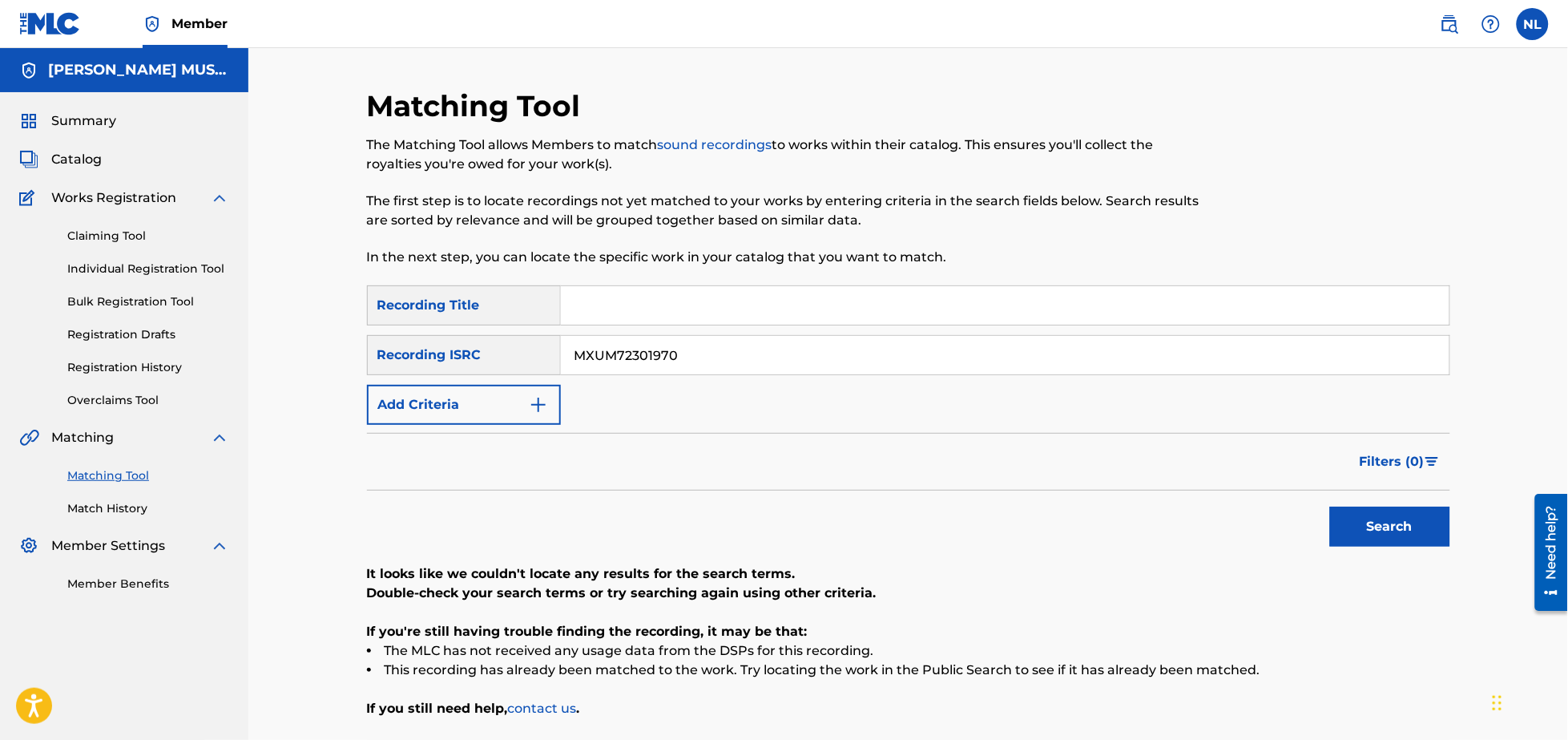
click at [705, 365] on input "MXUM72301970" at bounding box center [1005, 355] width 889 height 38
paste input "DGA072415968"
click at [1330, 507] on button "Search" at bounding box center [1390, 527] width 120 height 40
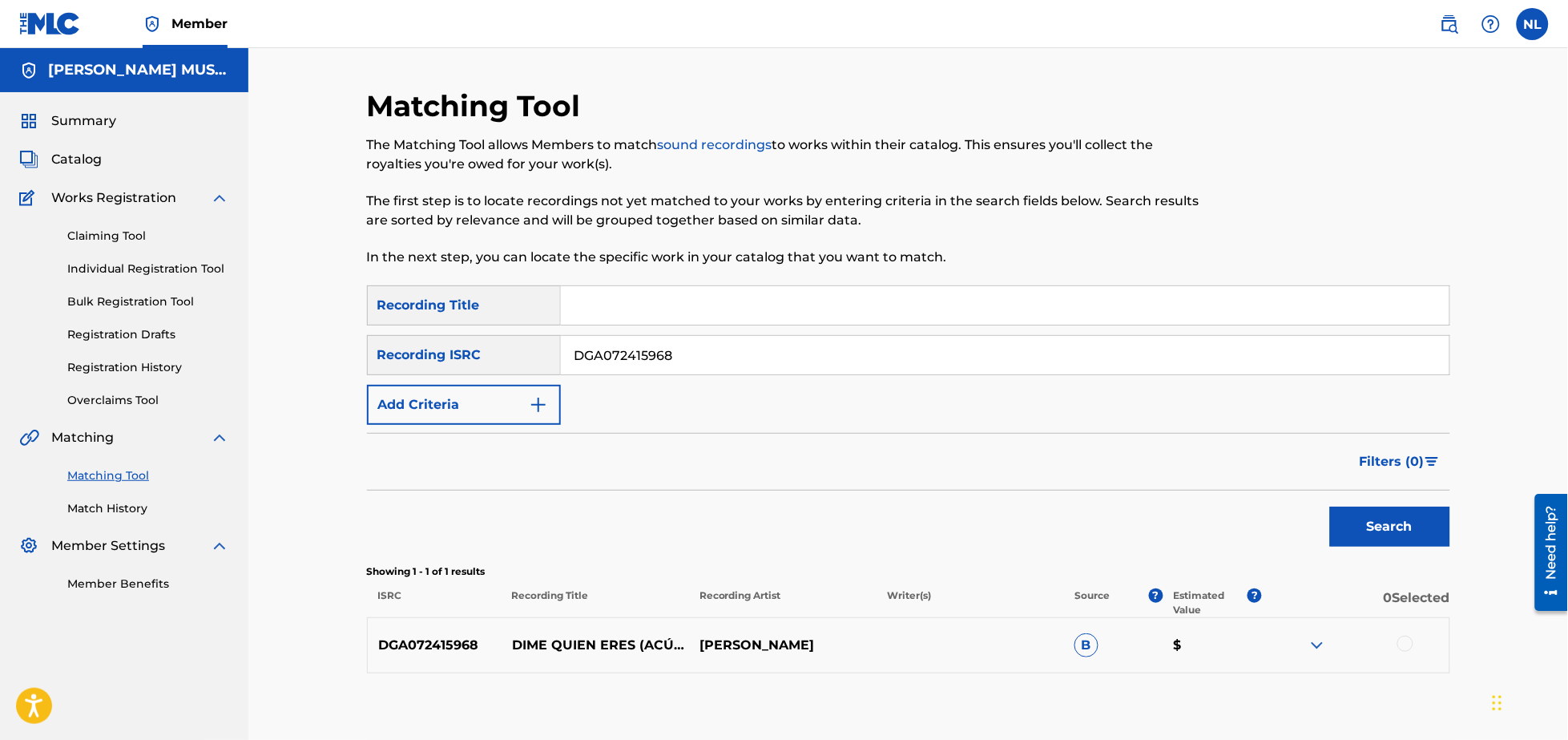
click at [730, 356] on input "DGA072415968" at bounding box center [1005, 355] width 889 height 38
paste input "QZNJV2596677"
type input "QZNJV2596677"
click at [1330, 507] on button "Search" at bounding box center [1390, 527] width 120 height 40
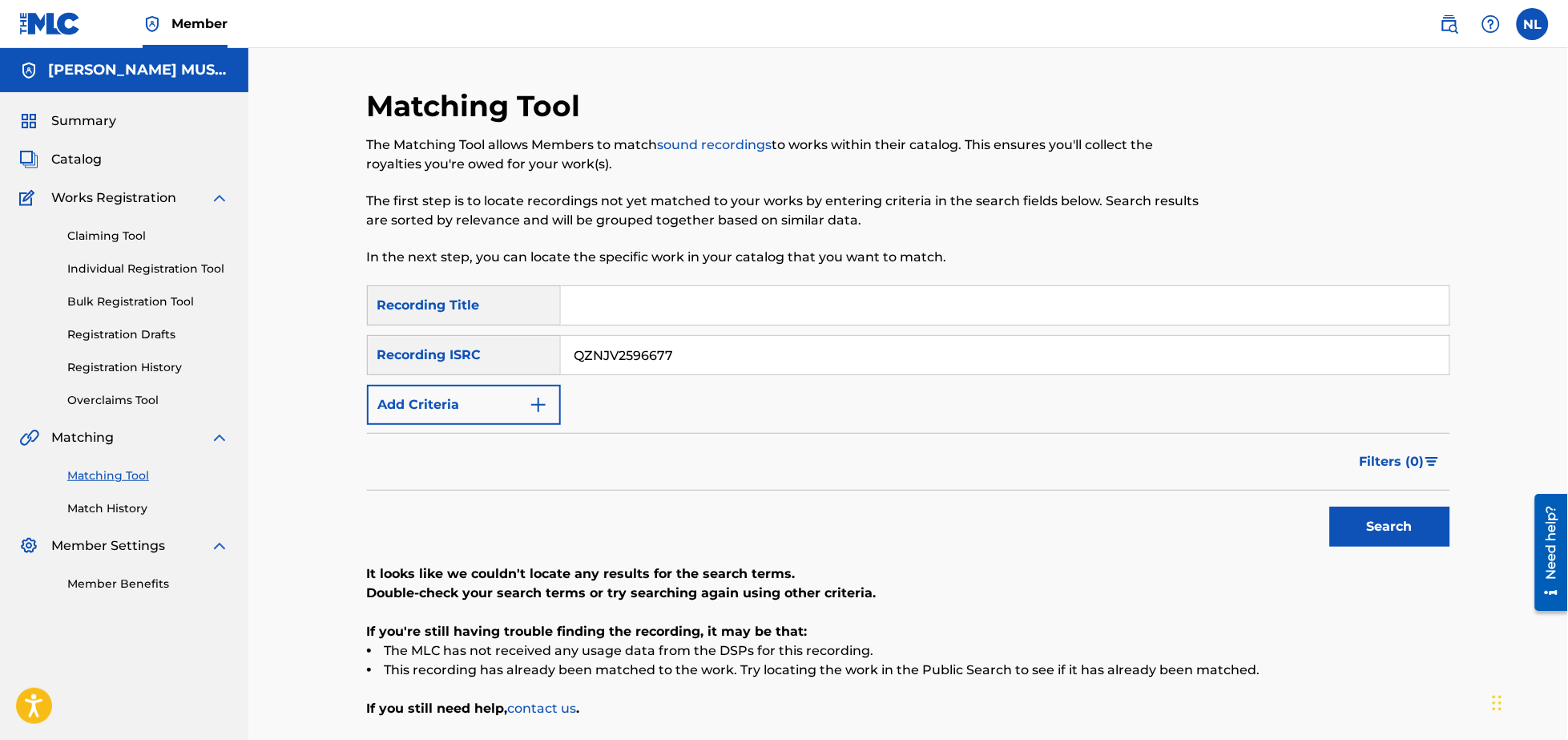
click at [708, 362] on input "QZNJV2596677" at bounding box center [1005, 355] width 889 height 38
click at [707, 362] on input "QZNJV2596677" at bounding box center [1005, 355] width 889 height 38
click at [708, 357] on input "QZNJV2596677" at bounding box center [1005, 355] width 889 height 38
paste input "Search Form"
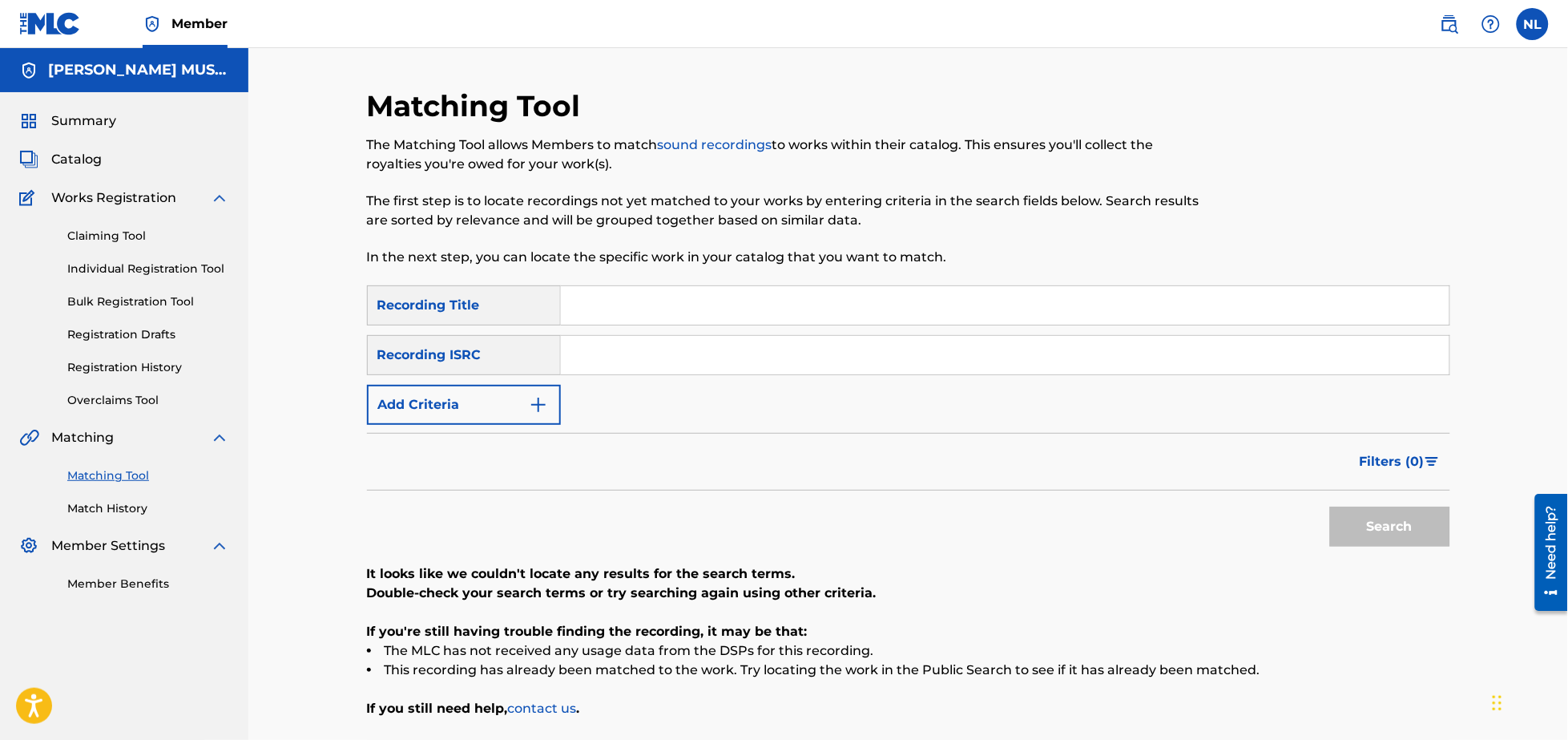
click at [605, 357] on input "Search Form" at bounding box center [1005, 355] width 889 height 38
paste input "QZW9K2264922"
click at [1330, 507] on button "Search" at bounding box center [1390, 527] width 120 height 40
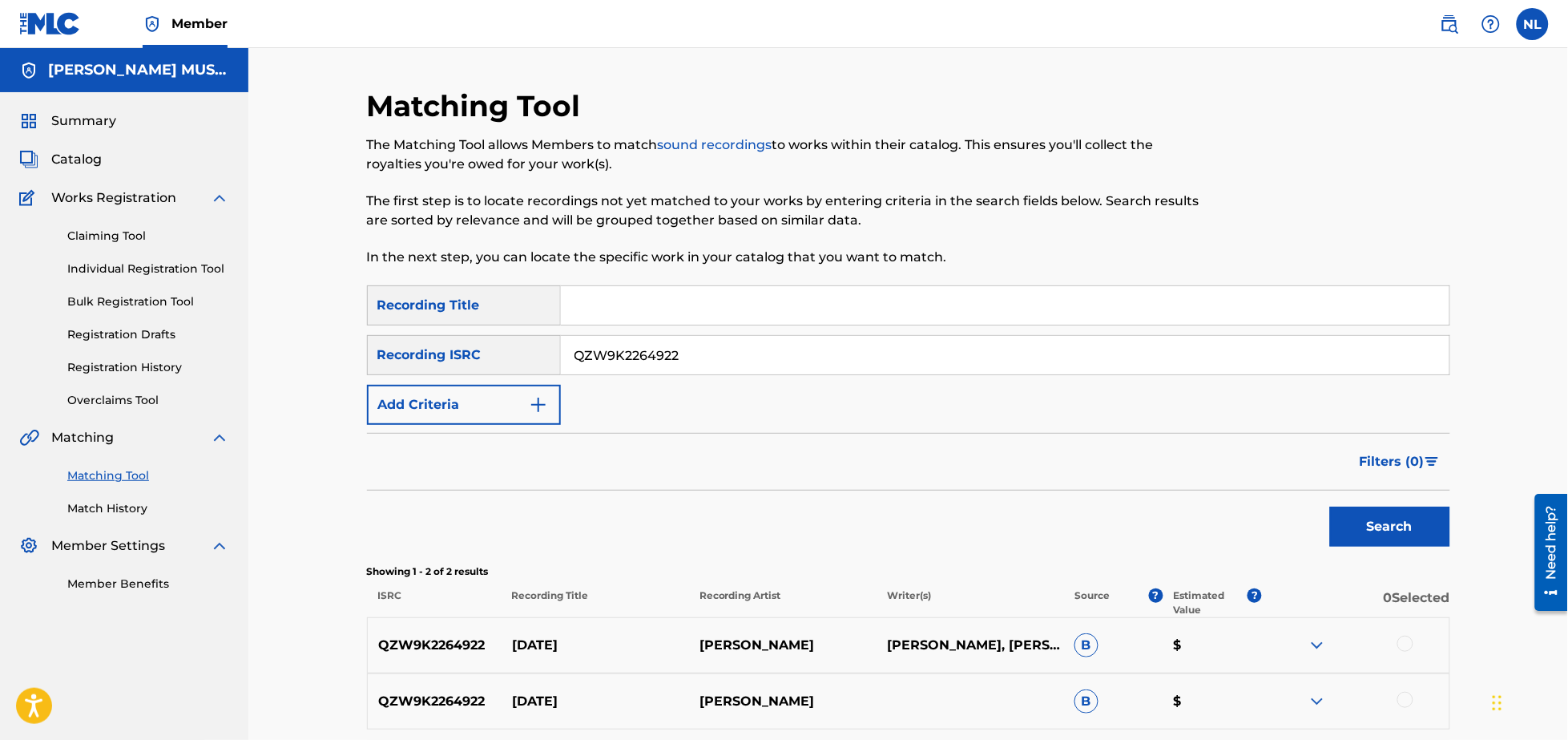
click at [716, 356] on input "QZW9K2264922" at bounding box center [1005, 355] width 889 height 38
click at [716, 354] on input "QZW9K2264922" at bounding box center [1005, 355] width 889 height 38
paste input "BK4DA2445833"
click at [1330, 507] on button "Search" at bounding box center [1390, 527] width 120 height 40
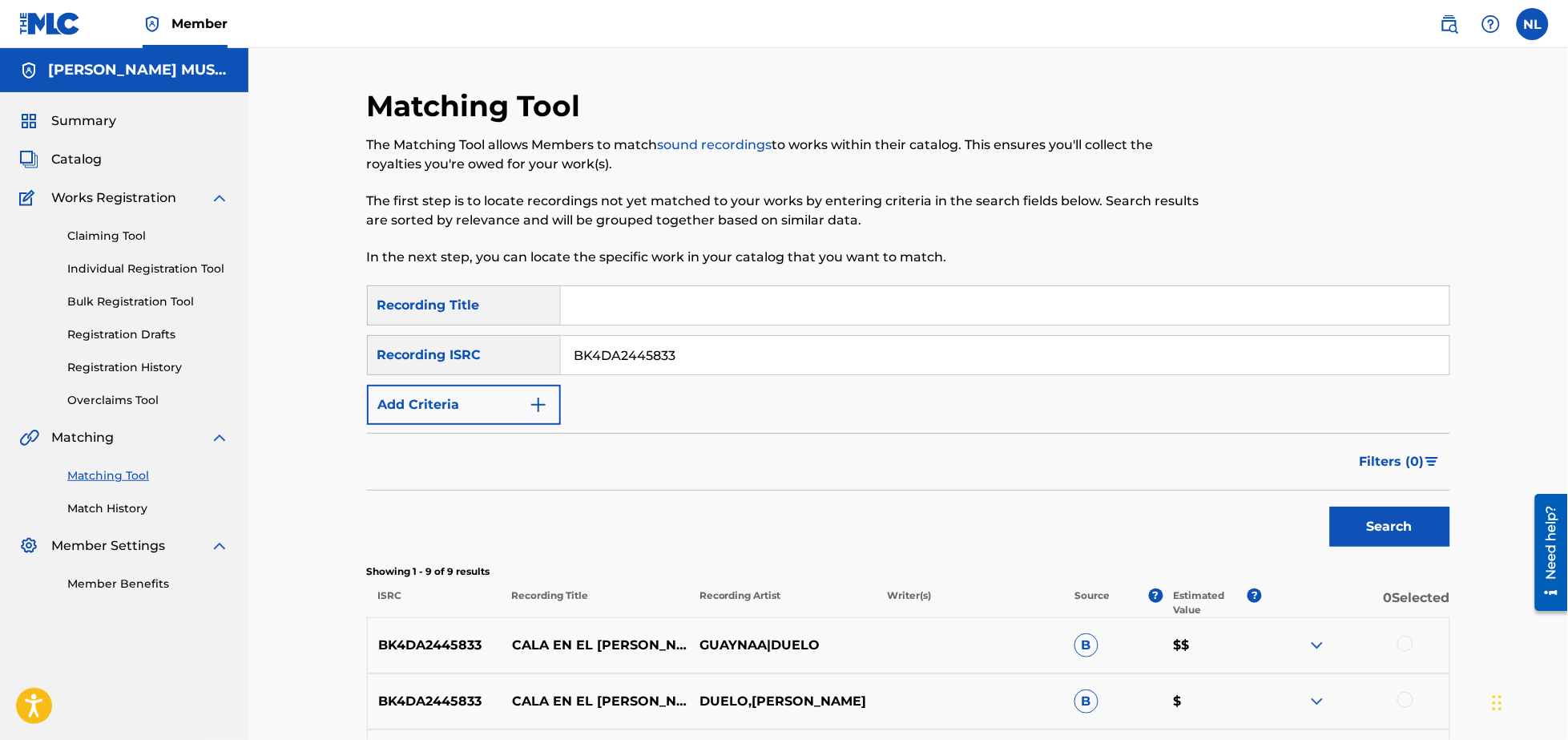
click at [716, 350] on input "BK4DA2445833" at bounding box center [1005, 355] width 889 height 38
paste input "QZNJY2207617"
click at [1330, 507] on button "Search" at bounding box center [1390, 527] width 120 height 40
click at [735, 361] on input "QZNJY2207617" at bounding box center [1005, 355] width 889 height 38
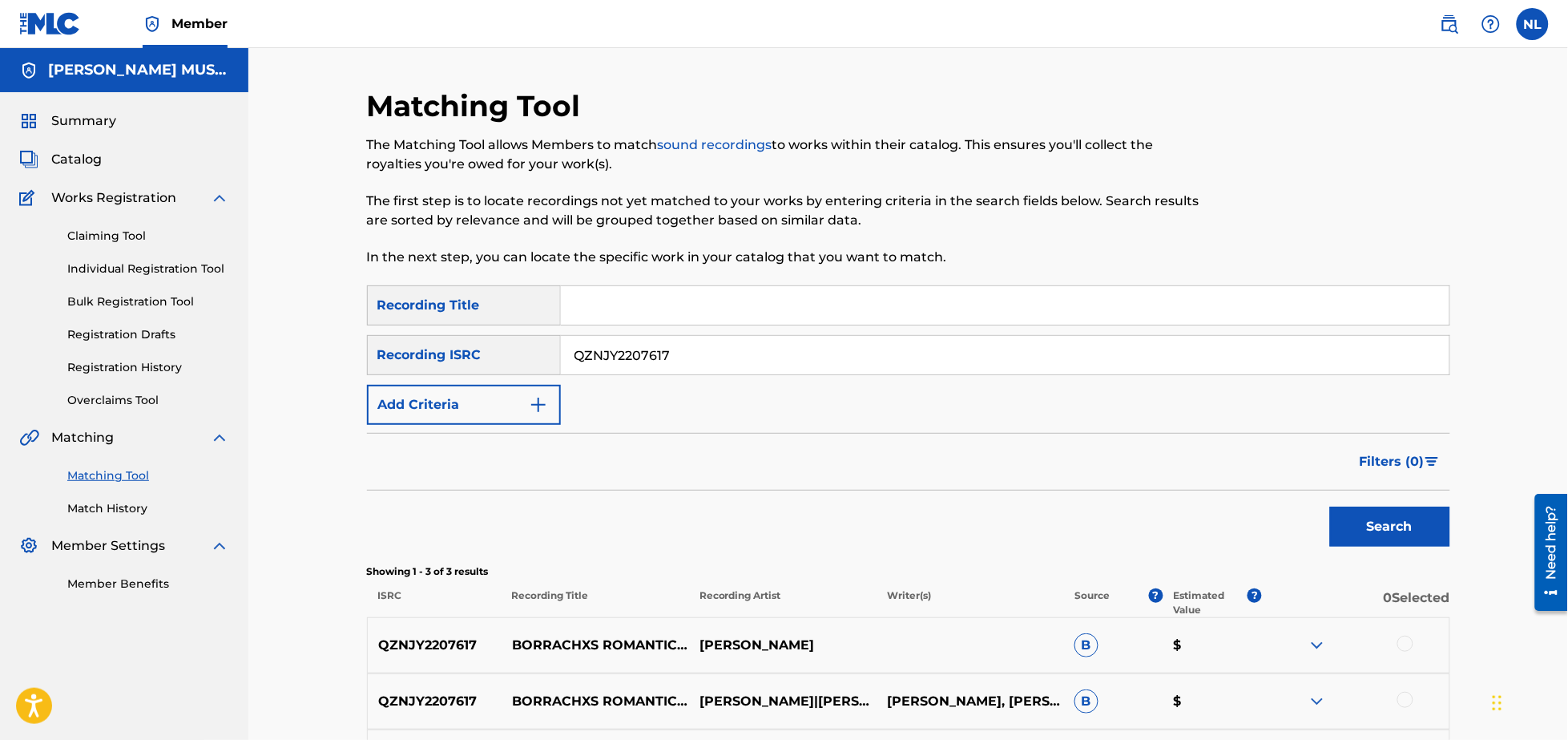
click at [735, 361] on input "QZNJY2207617" at bounding box center [1005, 355] width 889 height 38
paste input "MEU32405769"
click at [1330, 507] on button "Search" at bounding box center [1390, 527] width 120 height 40
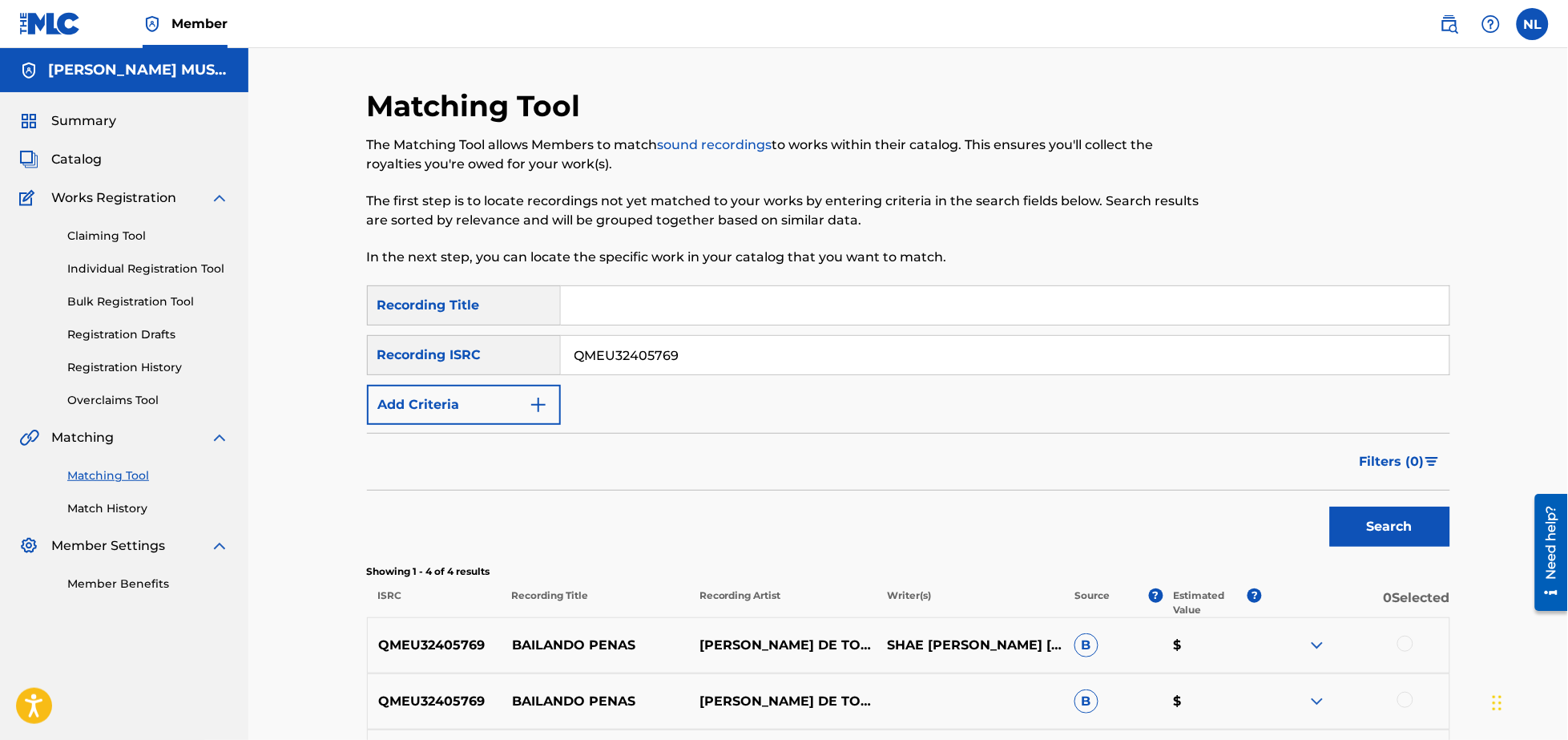
click at [726, 366] on input "QMEU32405769" at bounding box center [1005, 355] width 889 height 38
paste input "BK4DA2504250"
type input "BK4DA2504250"
click at [1330, 507] on button "Search" at bounding box center [1390, 527] width 120 height 40
